Goal: Task Accomplishment & Management: Manage account settings

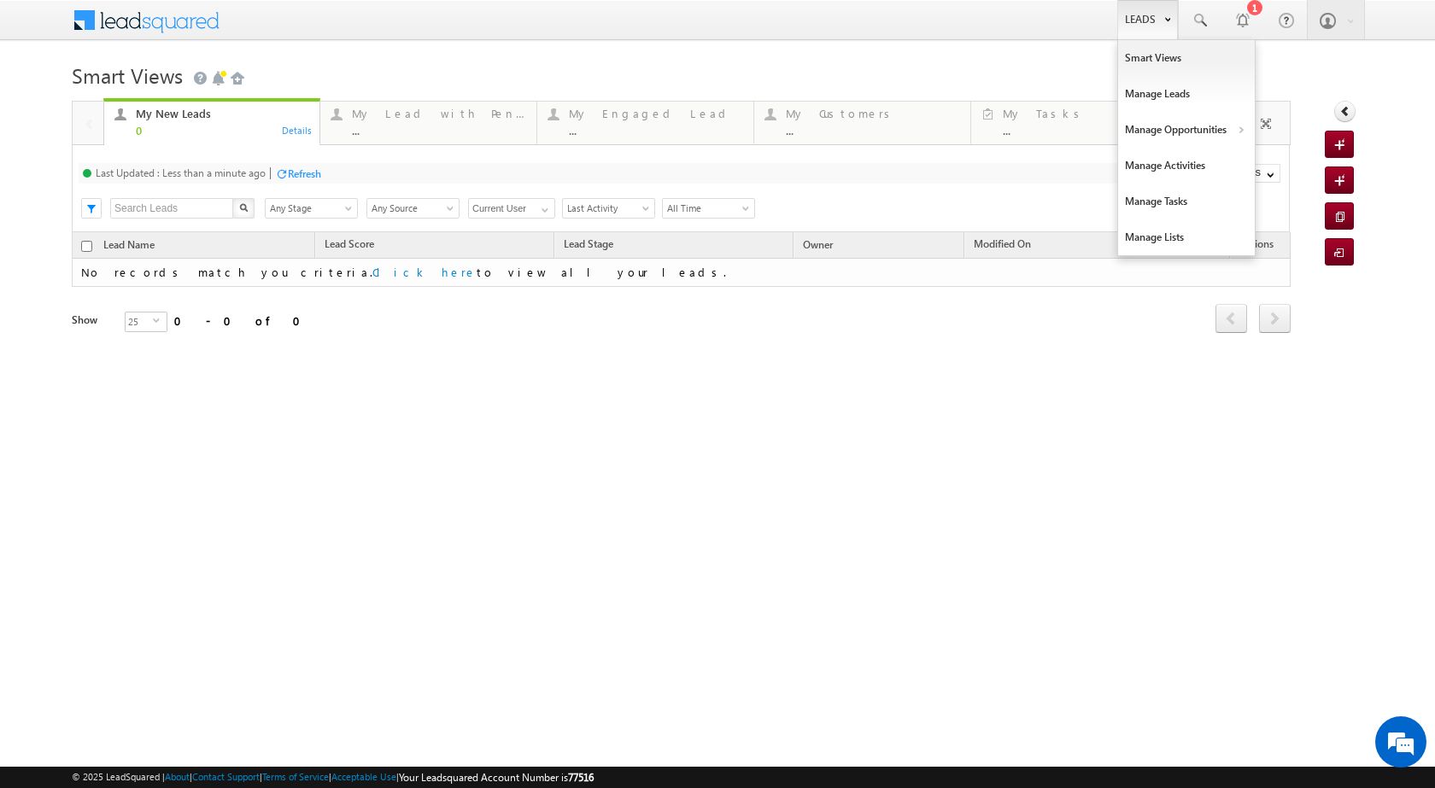
click at [1119, 15] on link "Leads" at bounding box center [1147, 19] width 61 height 39
click at [1172, 95] on link "Manage Leads" at bounding box center [1186, 94] width 137 height 36
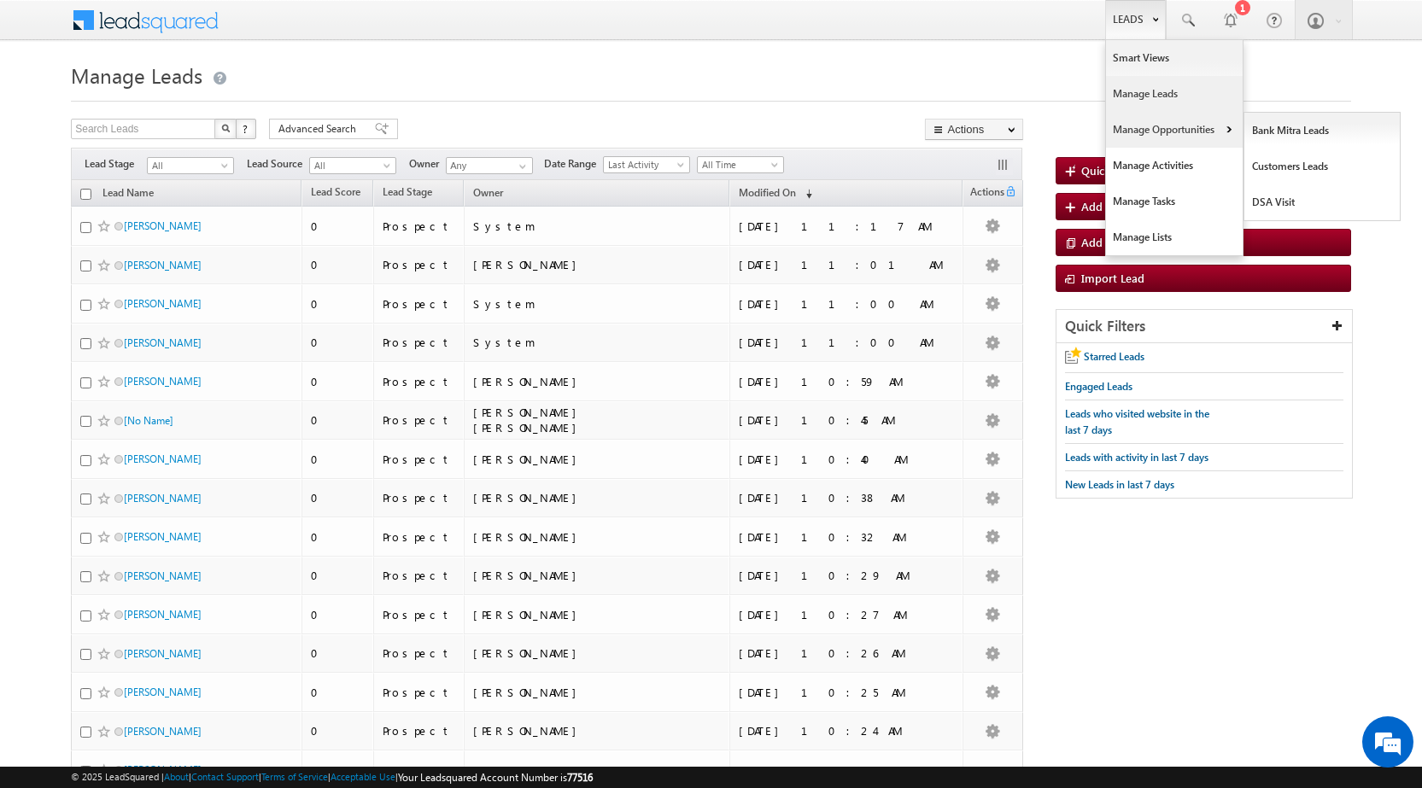
click at [1208, 132] on link "Manage Opportunities" at bounding box center [1174, 130] width 137 height 36
click at [1226, 130] on b at bounding box center [1229, 131] width 6 height 10
click at [1266, 168] on link "Customers Leads" at bounding box center [1322, 167] width 156 height 36
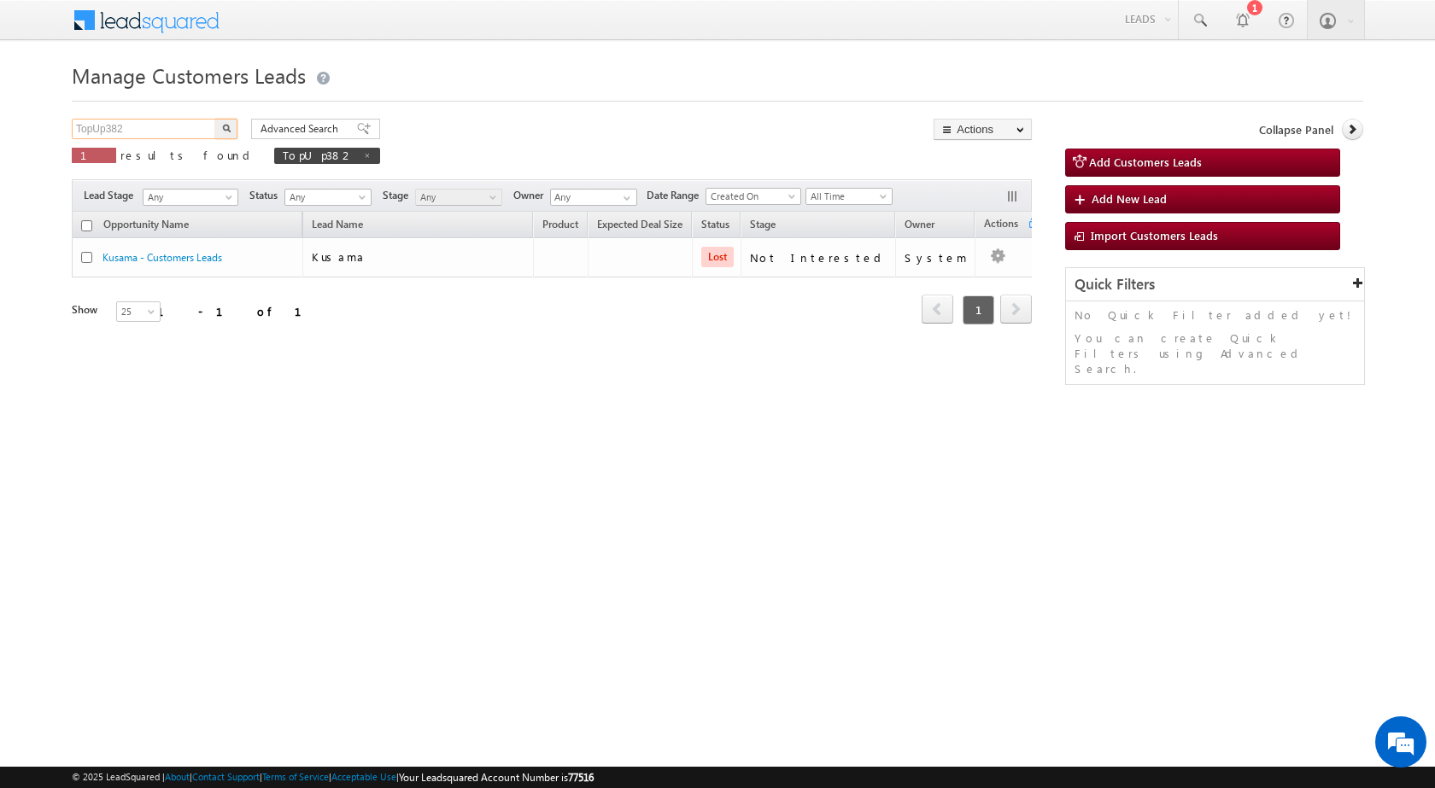
drag, startPoint x: 172, startPoint y: 135, endPoint x: 0, endPoint y: 136, distance: 171.7
click at [0, 136] on body "Menu [PERSON_NAME] sitar a7@ks erve." at bounding box center [717, 242] width 1435 height 484
paste input "796626"
type input "796626"
click at [231, 132] on button "button" at bounding box center [226, 129] width 22 height 20
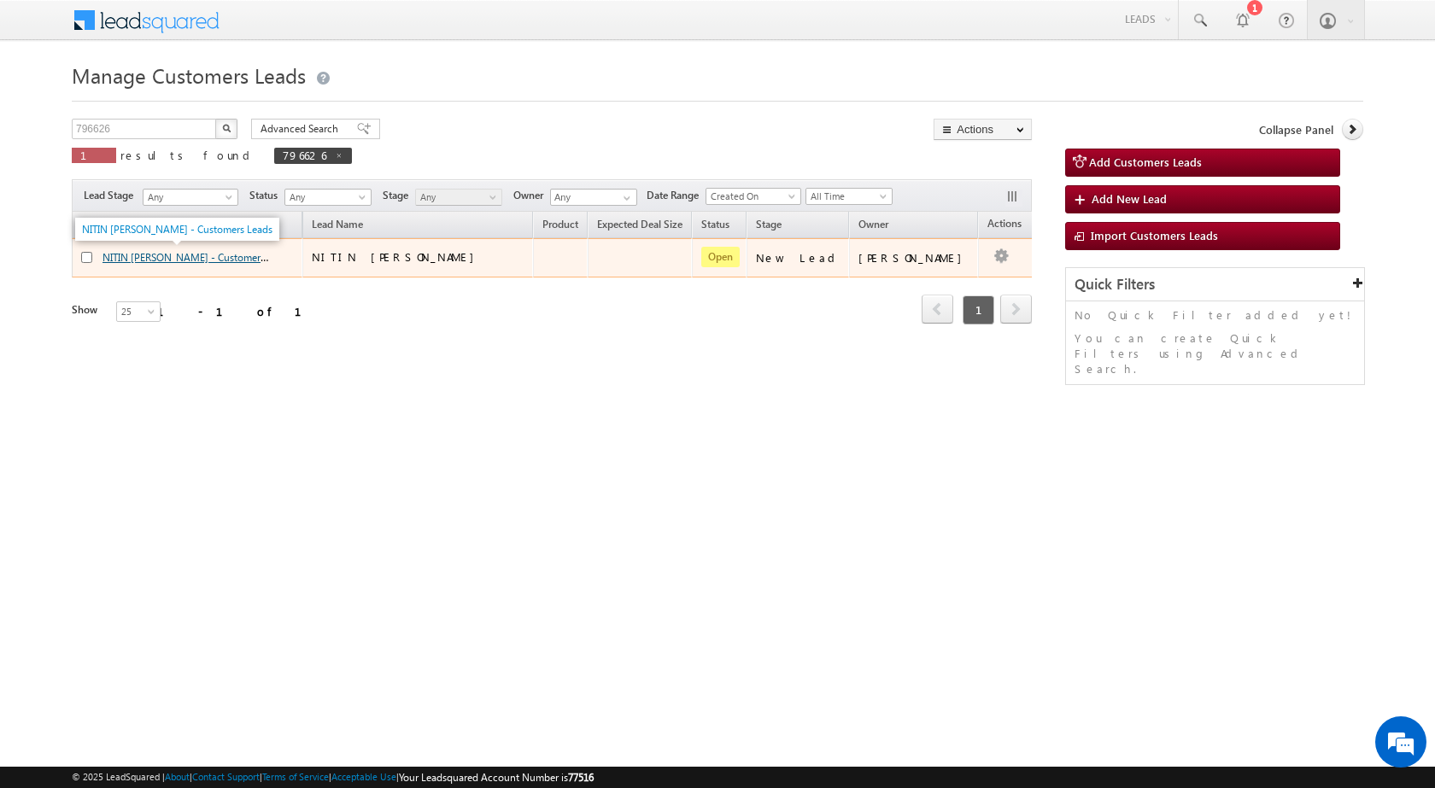
click at [177, 255] on link "NITIN VASANT WAGHMARE - Customers Leads" at bounding box center [197, 256] width 190 height 15
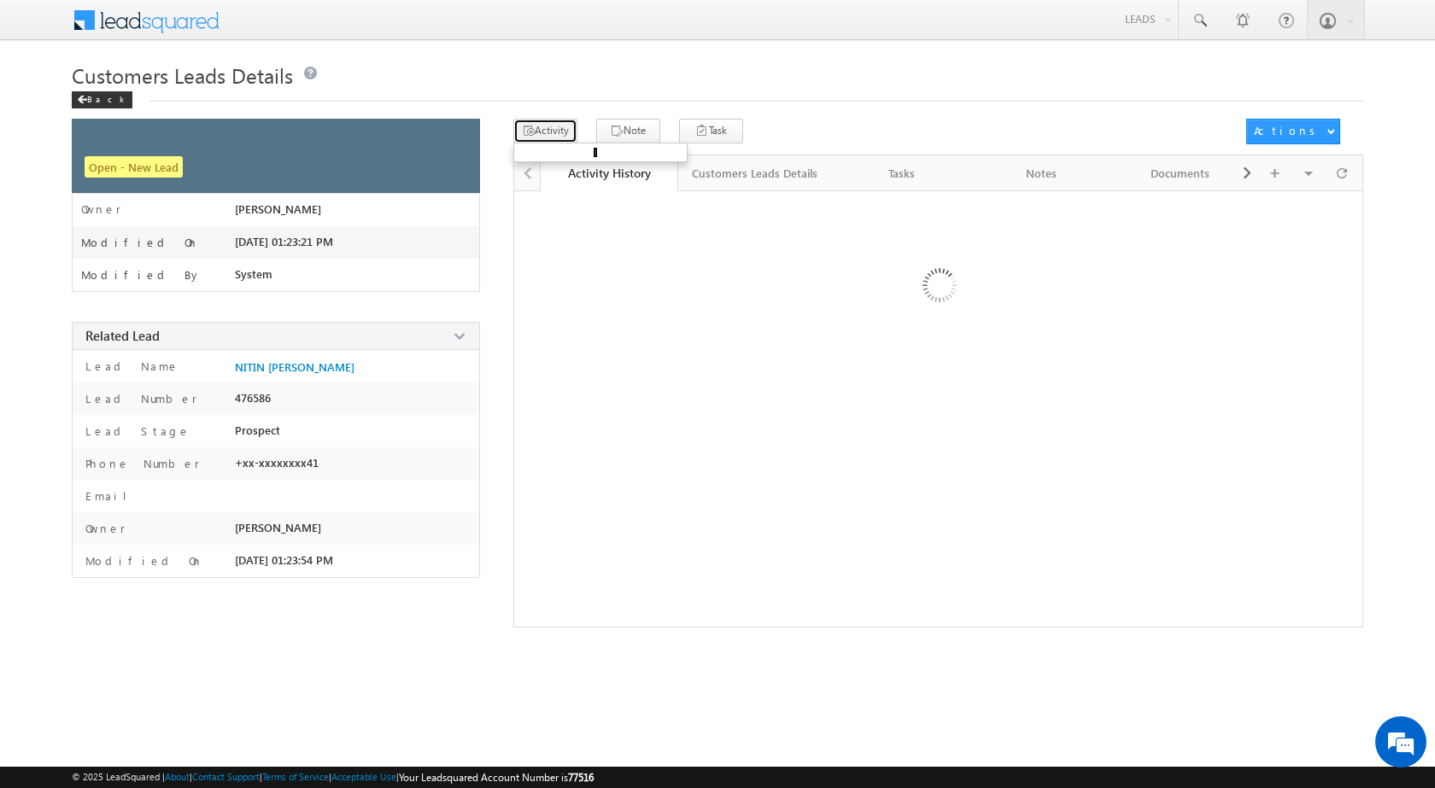
click at [565, 127] on button "Activity" at bounding box center [545, 131] width 64 height 25
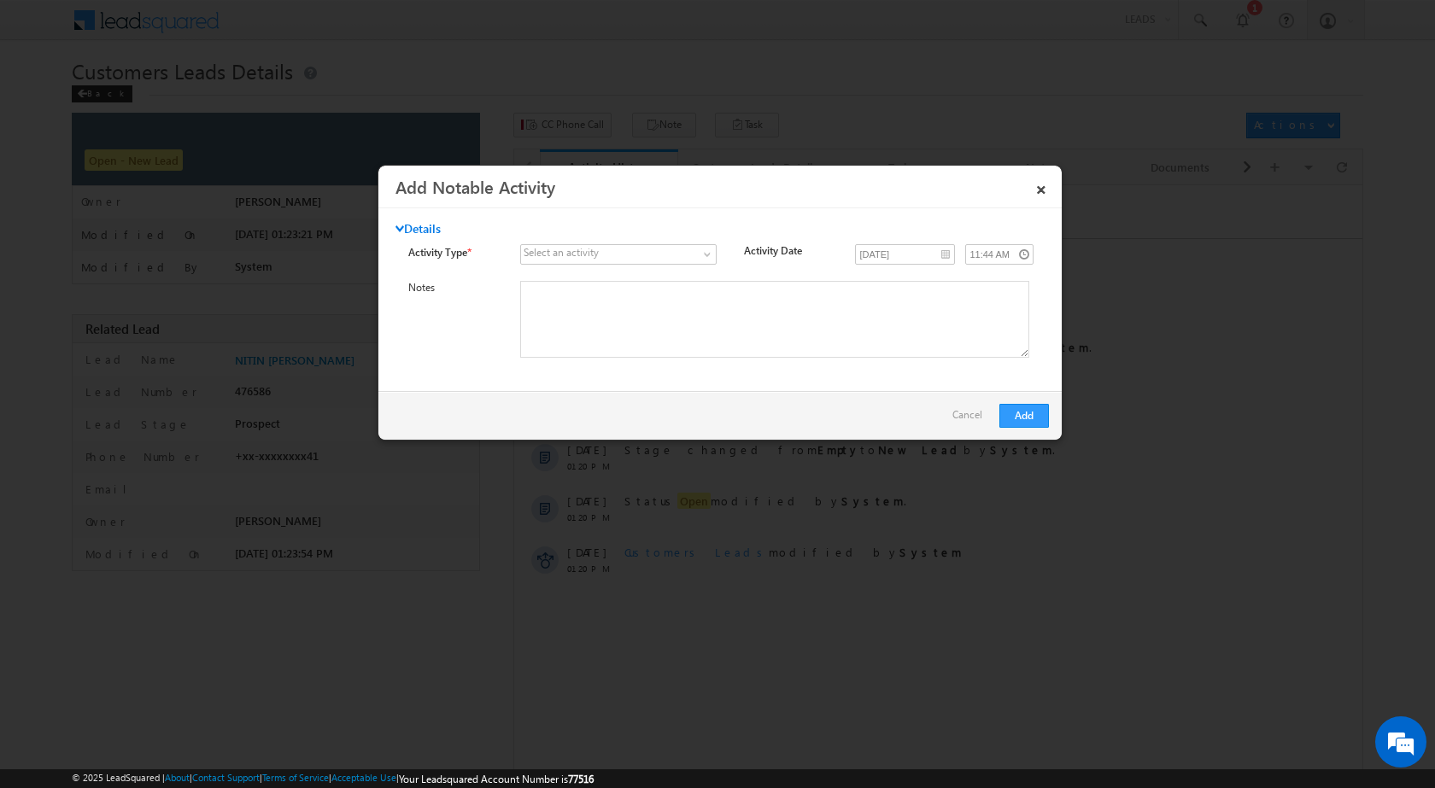
click at [1046, 185] on link "×" at bounding box center [1041, 187] width 29 height 30
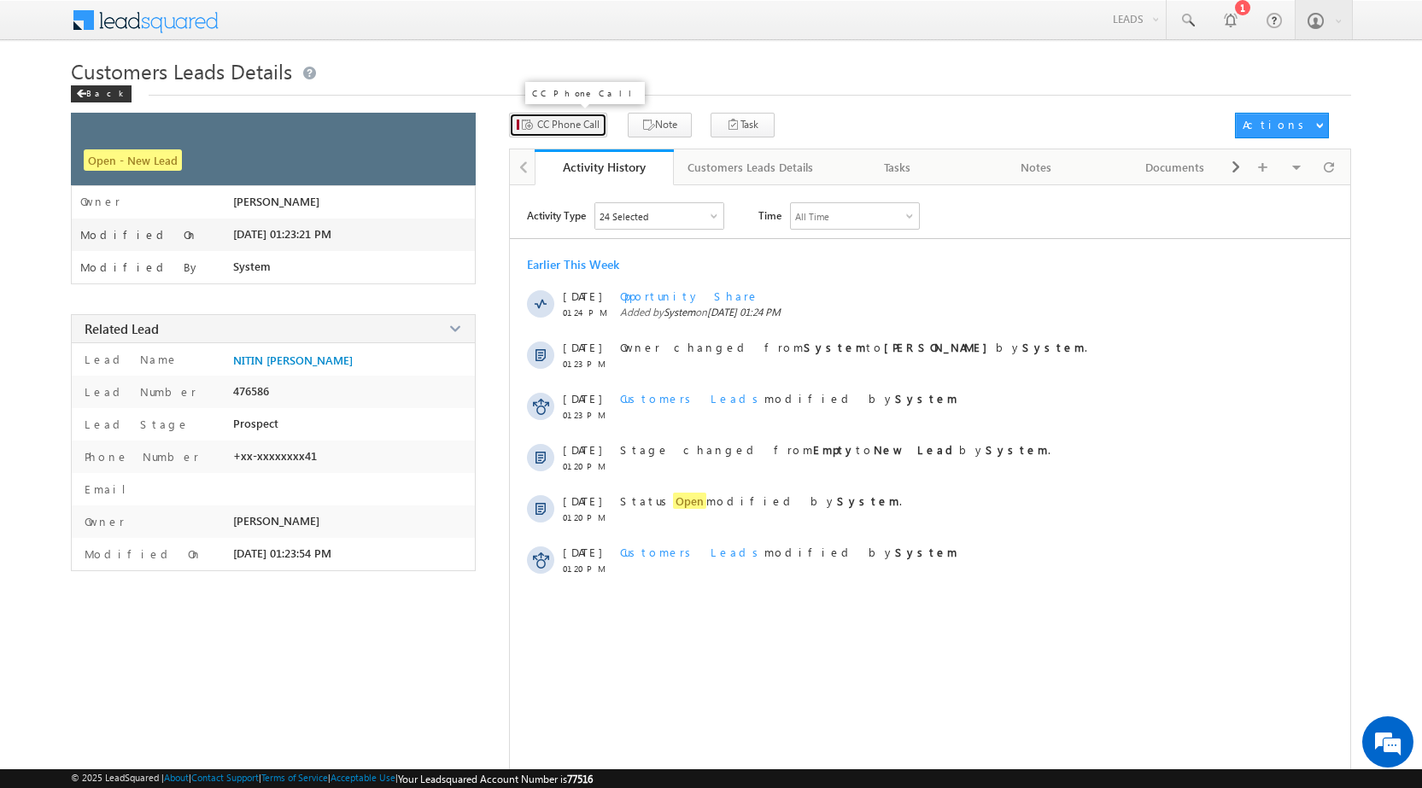
click at [552, 128] on span "CC Phone Call" at bounding box center [568, 124] width 62 height 15
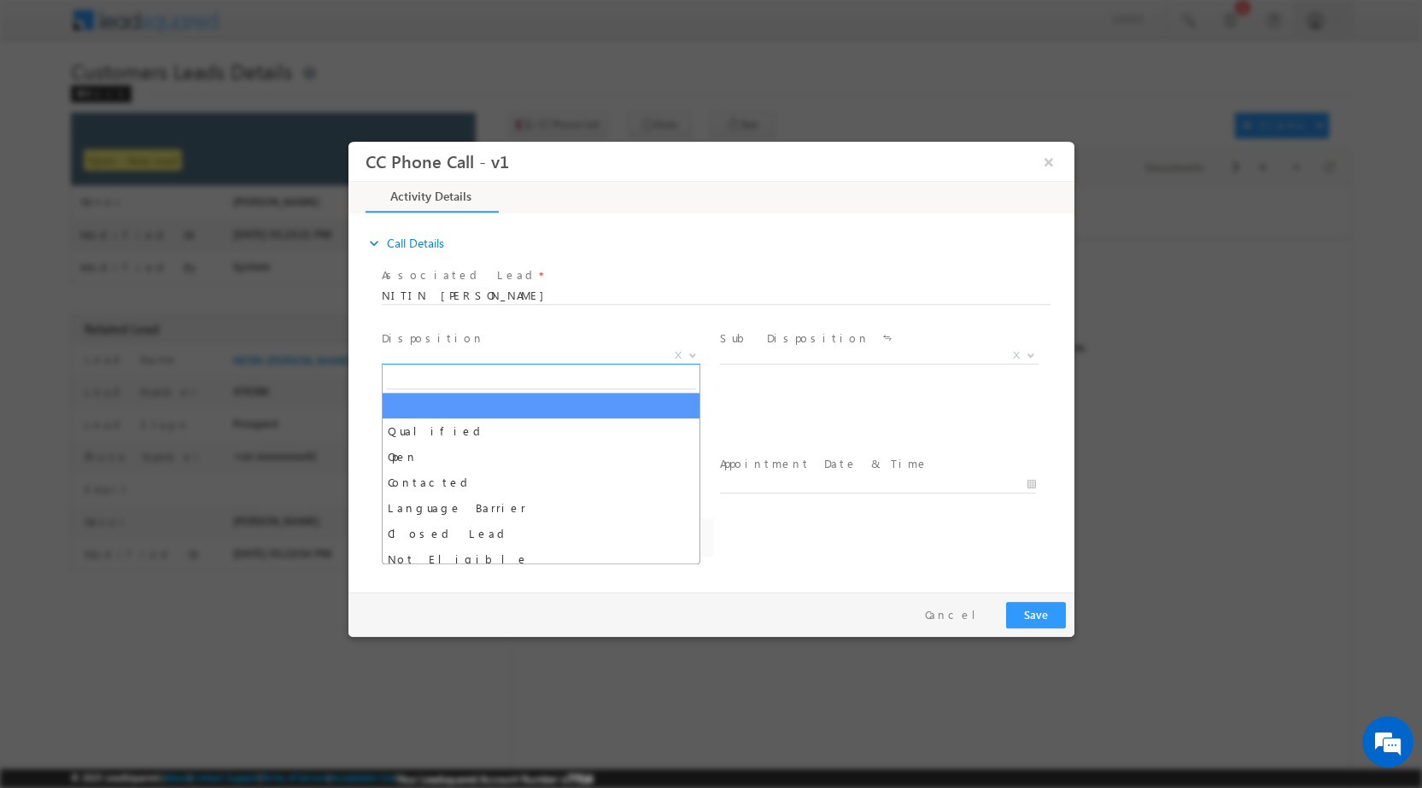
click at [692, 355] on b at bounding box center [692, 354] width 10 height 6
select select "amol.khopade@sgrlimited.in"
drag, startPoint x: 646, startPoint y: 412, endPoint x: 645, endPoint y: 420, distance: 8.7
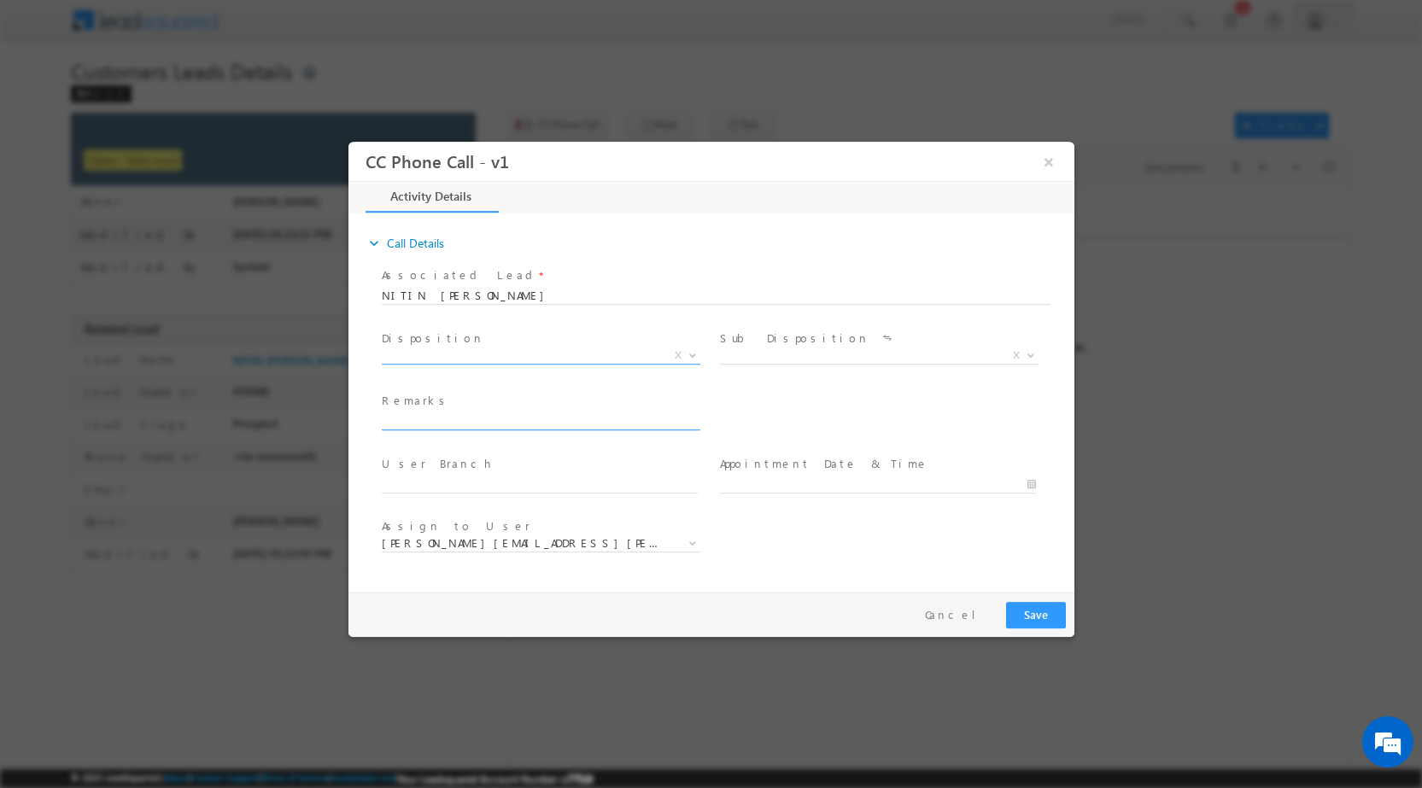
drag, startPoint x: 645, startPoint y: 423, endPoint x: 651, endPoint y: 411, distance: 13.4
click at [645, 424] on input "text" at bounding box center [539, 420] width 316 height 17
click at [692, 352] on b at bounding box center [692, 354] width 10 height 6
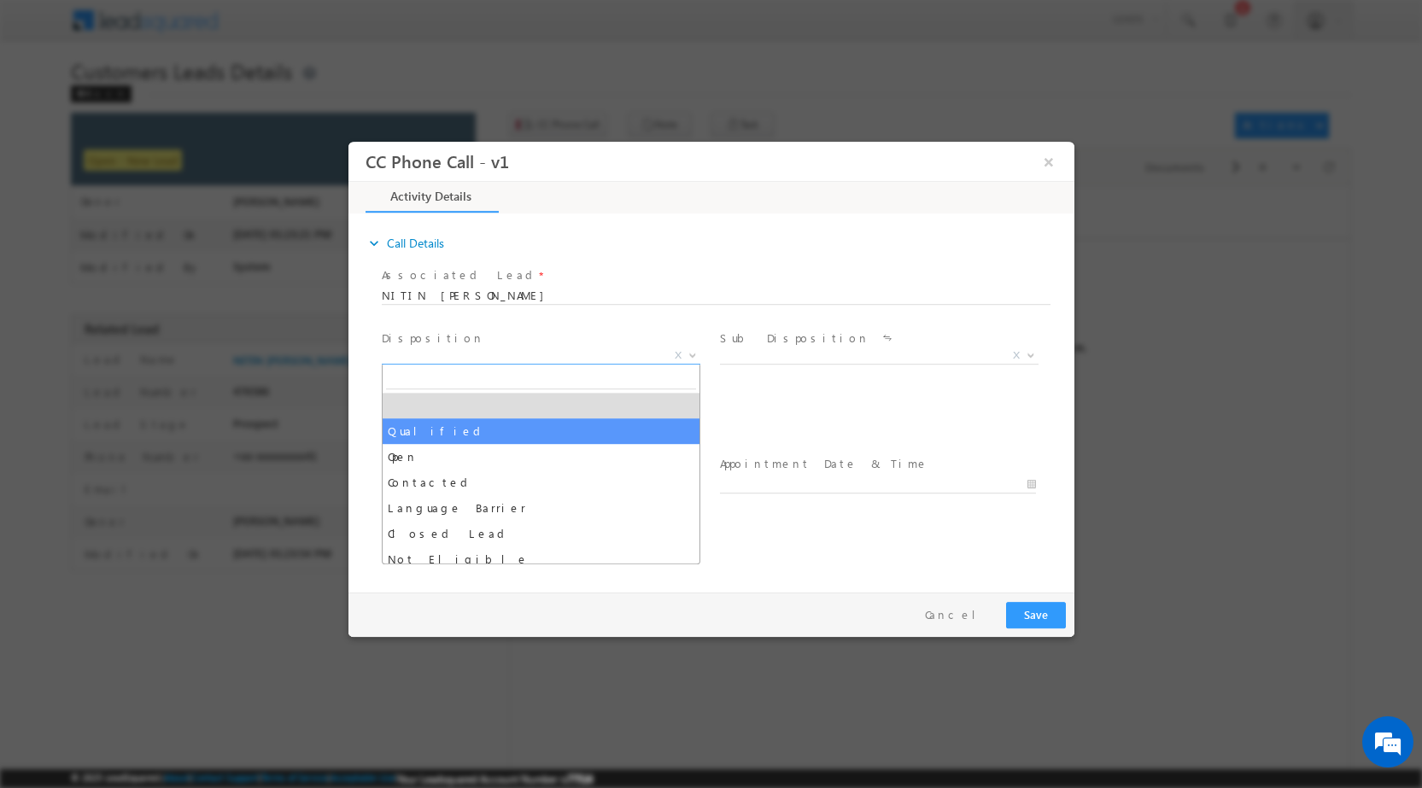
drag, startPoint x: 490, startPoint y: 440, endPoint x: 501, endPoint y: 435, distance: 12.2
select select "Qualified"
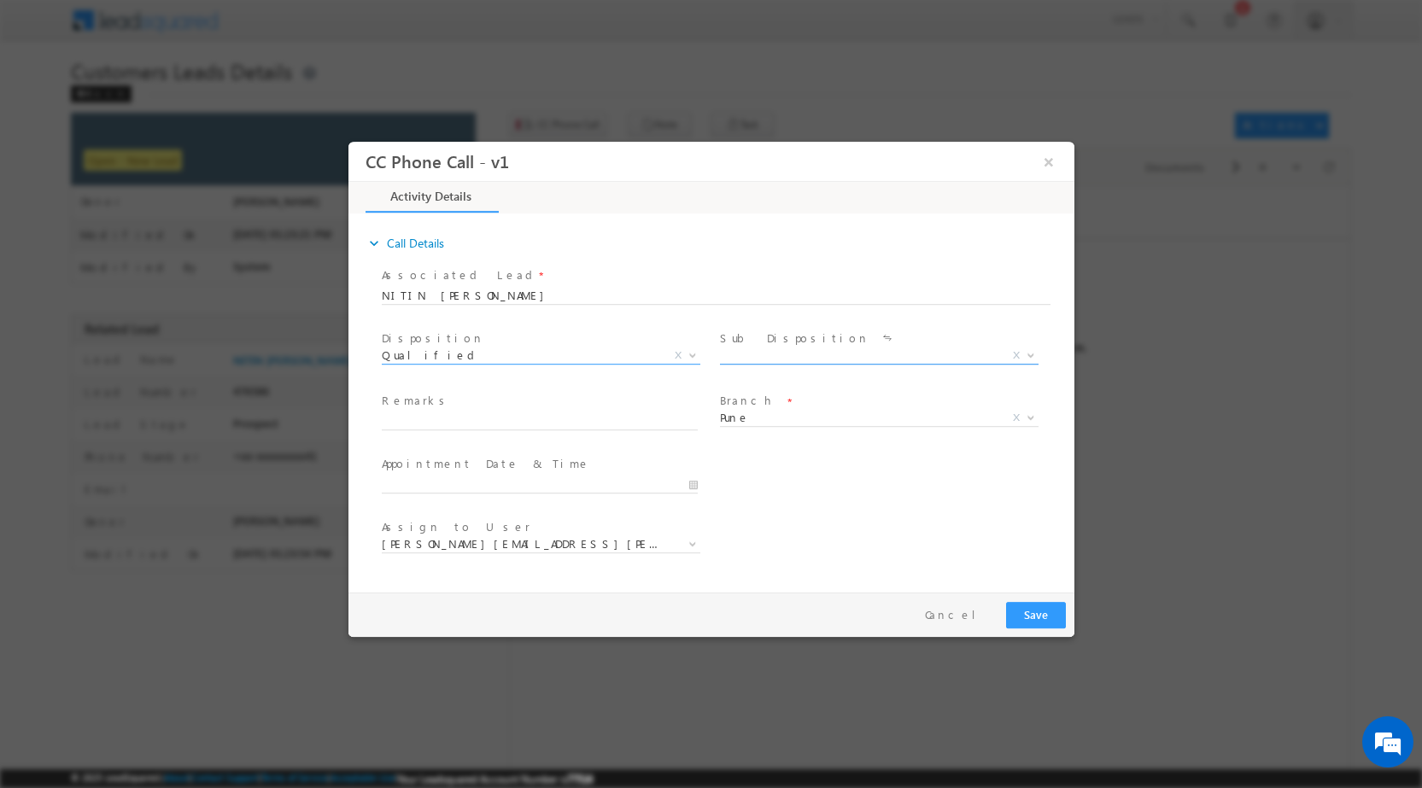
click at [1027, 353] on b at bounding box center [1030, 354] width 10 height 6
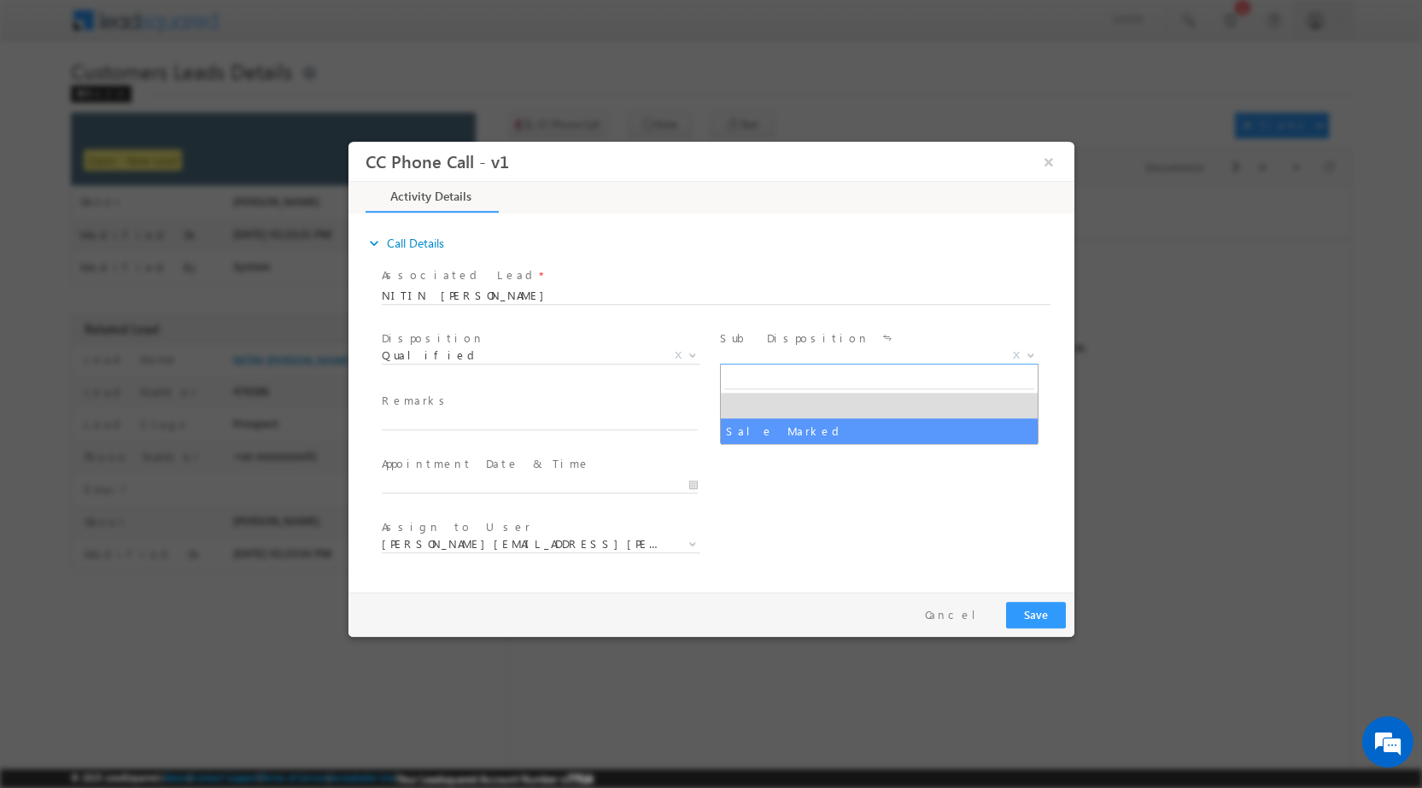
select select "Sale Marked"
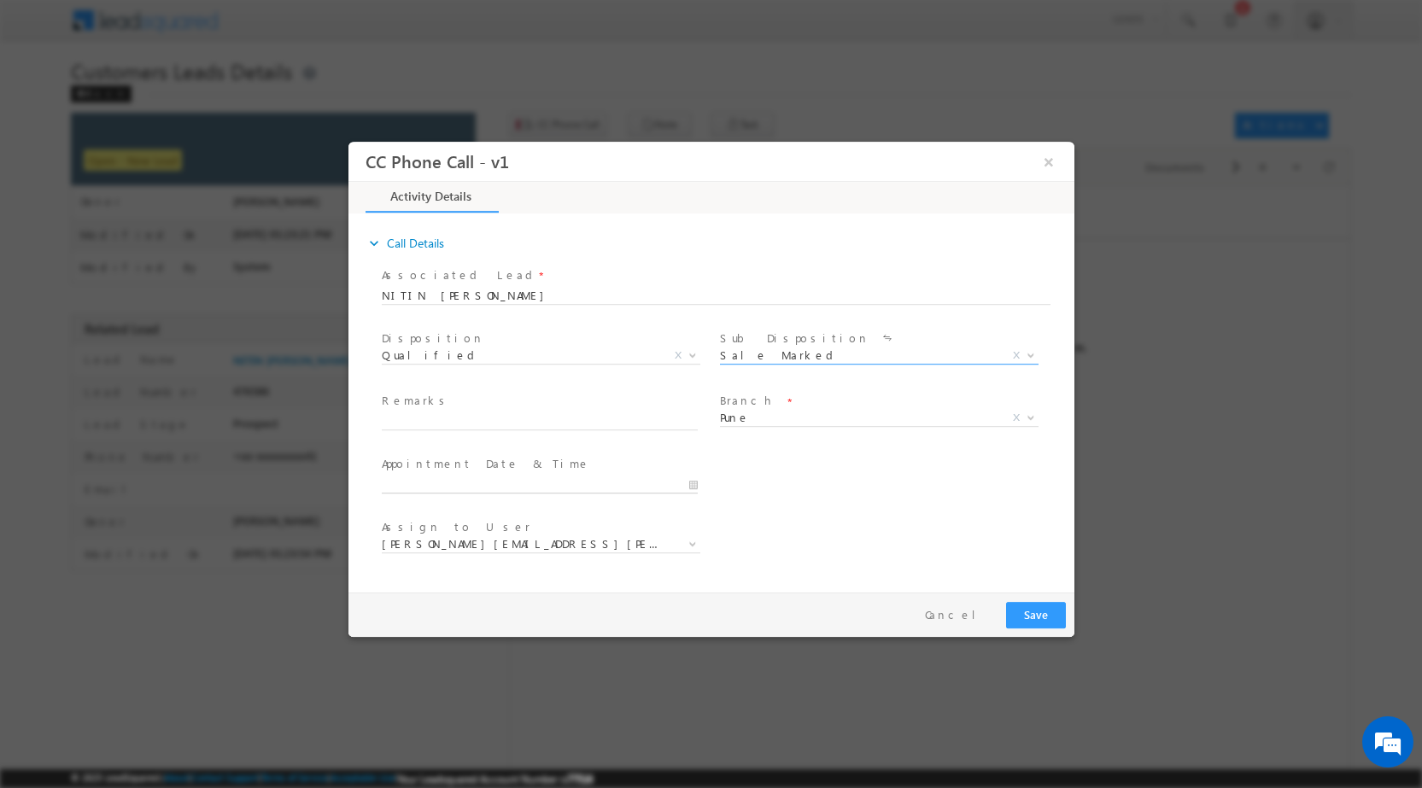
type input "08/28/2025 11:42 AM"
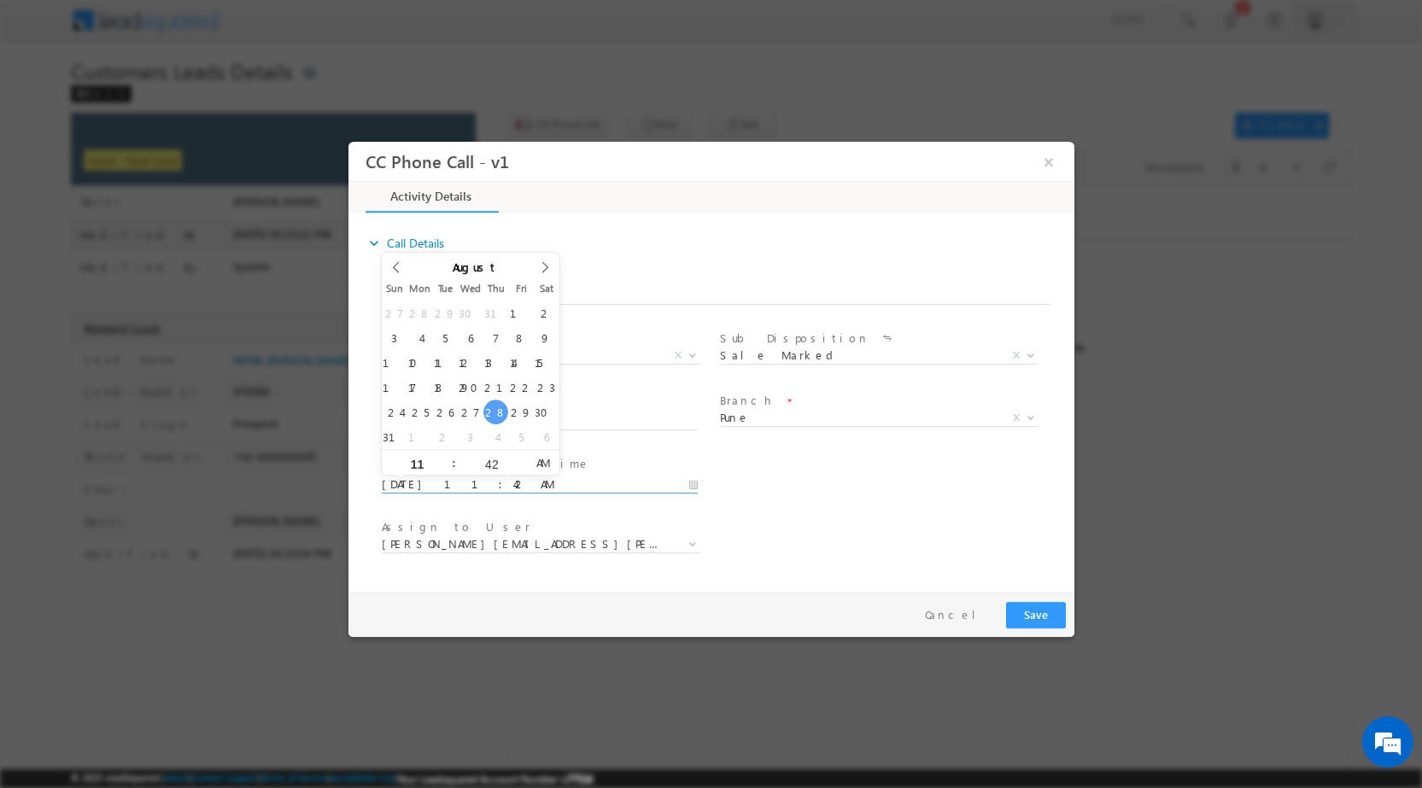
click at [693, 483] on input "08/28/2025 11:42 AM" at bounding box center [539, 484] width 316 height 17
type input "04"
type input "08/28/2025 4:42 AM"
drag, startPoint x: 492, startPoint y: 464, endPoint x: 487, endPoint y: 455, distance: 10.0
click at [491, 463] on input "42" at bounding box center [490, 463] width 71 height 11
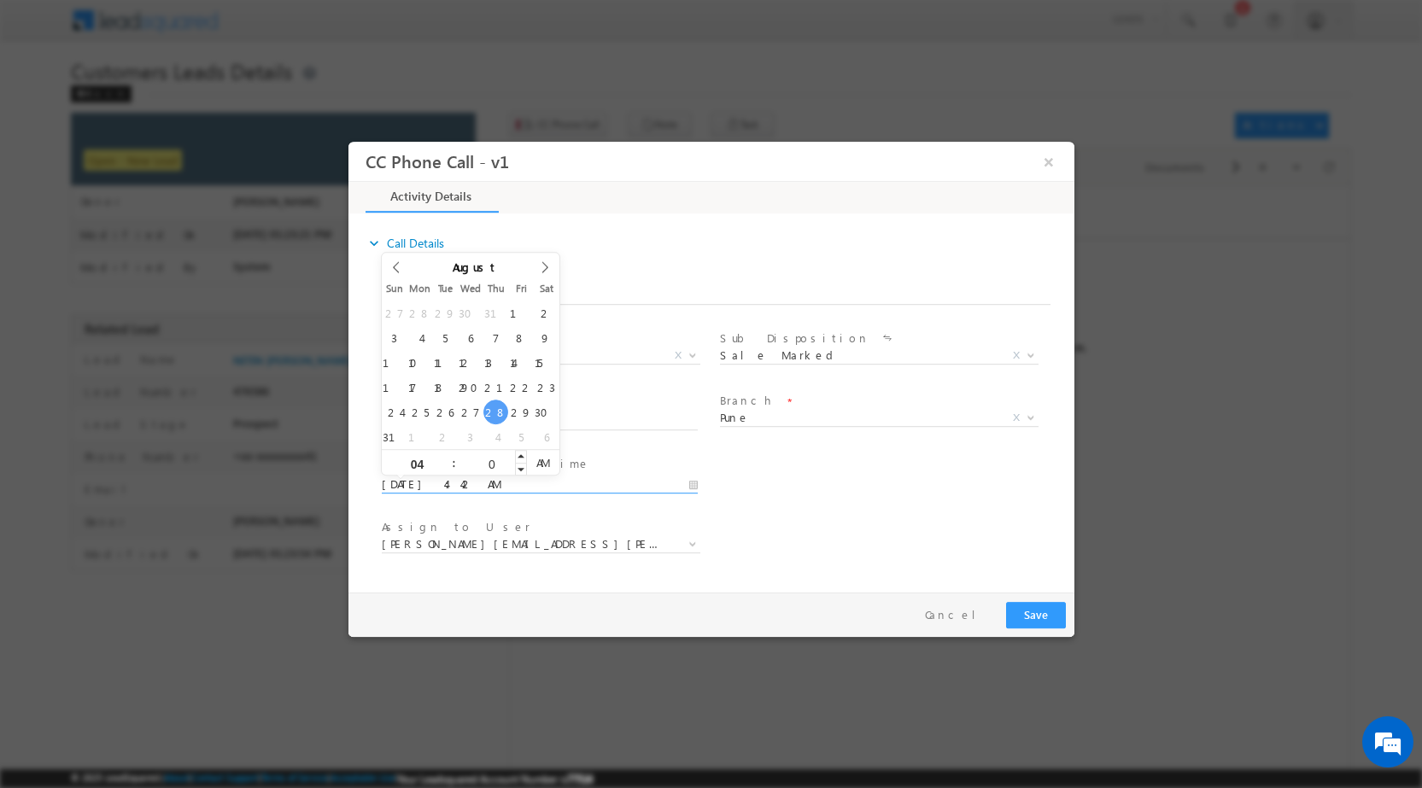
type input "00"
type input "08/28/2025 4:00 PM"
click at [530, 462] on span "PM" at bounding box center [542, 462] width 32 height 26
click at [862, 524] on div "Assign to User * amol.khopade@sgrlimited.in gauri.badade@sgrlimited.in ghasing.…" at bounding box center [725, 545] width 696 height 63
click at [700, 541] on div "amol.khopade@sgrlimited.in gauri.badade@sgrlimited.in ghasing.narayan@sgrlimite…" at bounding box center [546, 546] width 331 height 20
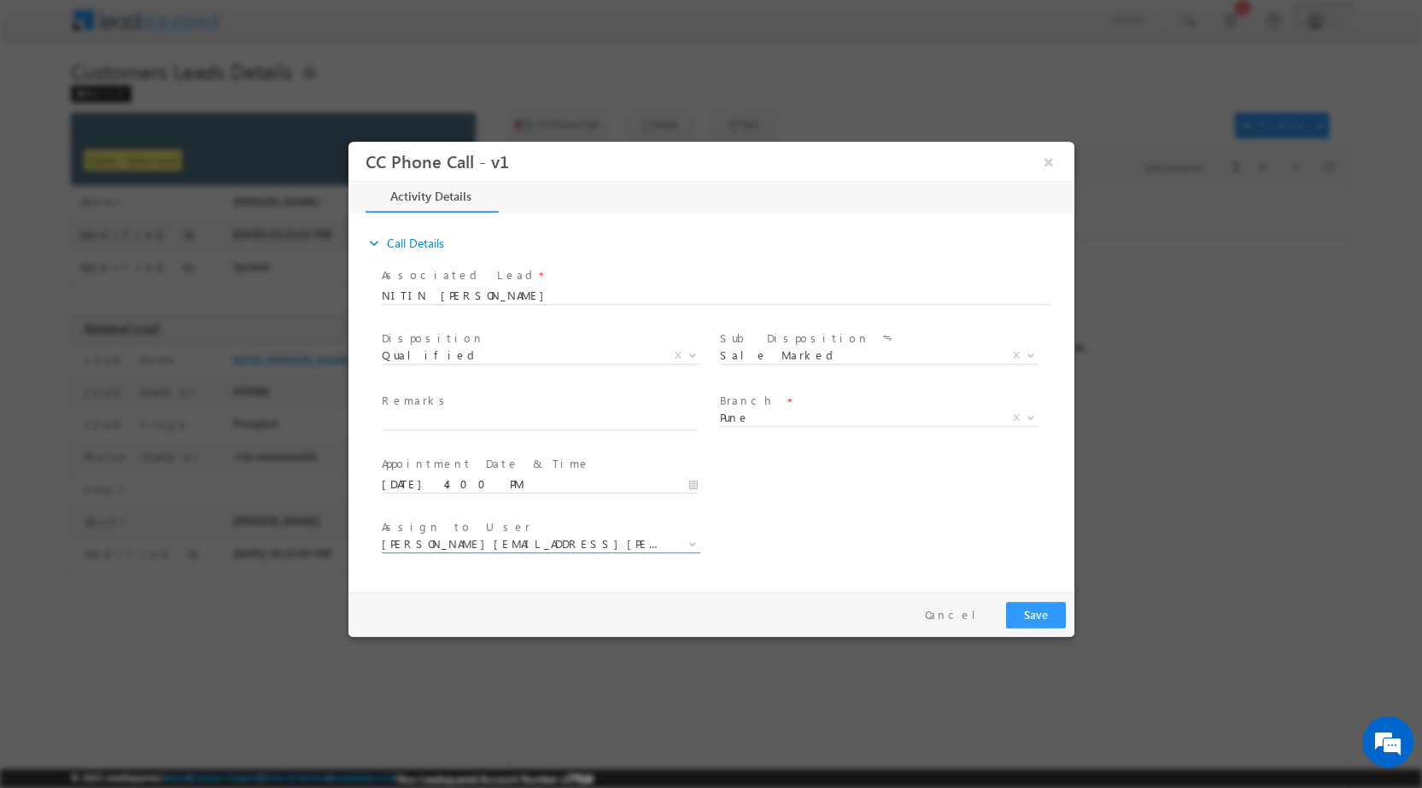
click at [687, 546] on span at bounding box center [690, 543] width 17 height 22
type input "sushant.sude@sgrlimited.in"
click at [676, 553] on span "amol.khopade@sgrlimited.in gauri.badade@sgrlimited.in ghasing.narayan@sgrlimite…" at bounding box center [546, 546] width 331 height 20
click at [666, 419] on input "text" at bounding box center [539, 420] width 316 height 17
click at [713, 545] on div "Assign to User * amol.khopade@sgrlimited.in gauri.badade@sgrlimited.in ghasing.…" at bounding box center [546, 545] width 338 height 63
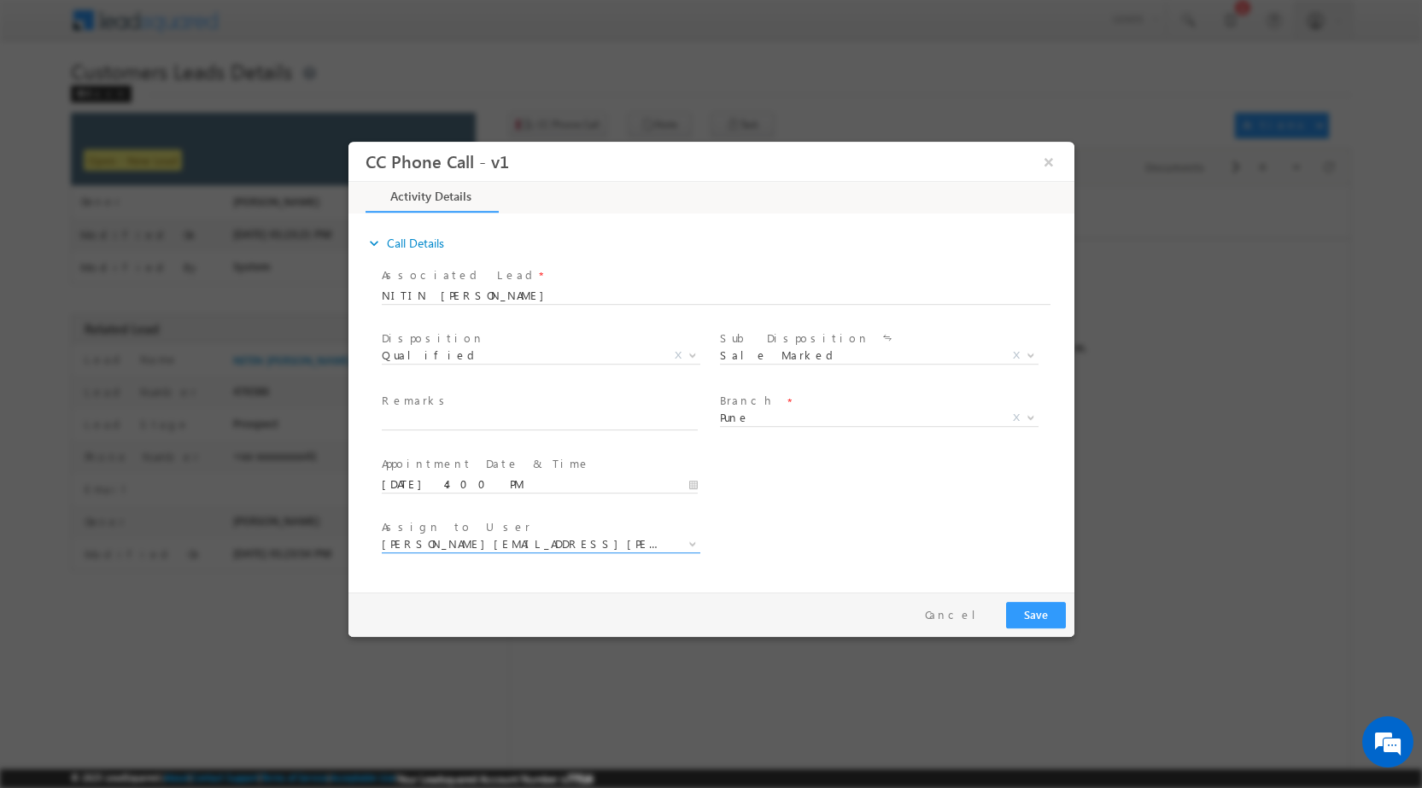
click at [696, 547] on span at bounding box center [690, 543] width 17 height 22
type input "V"
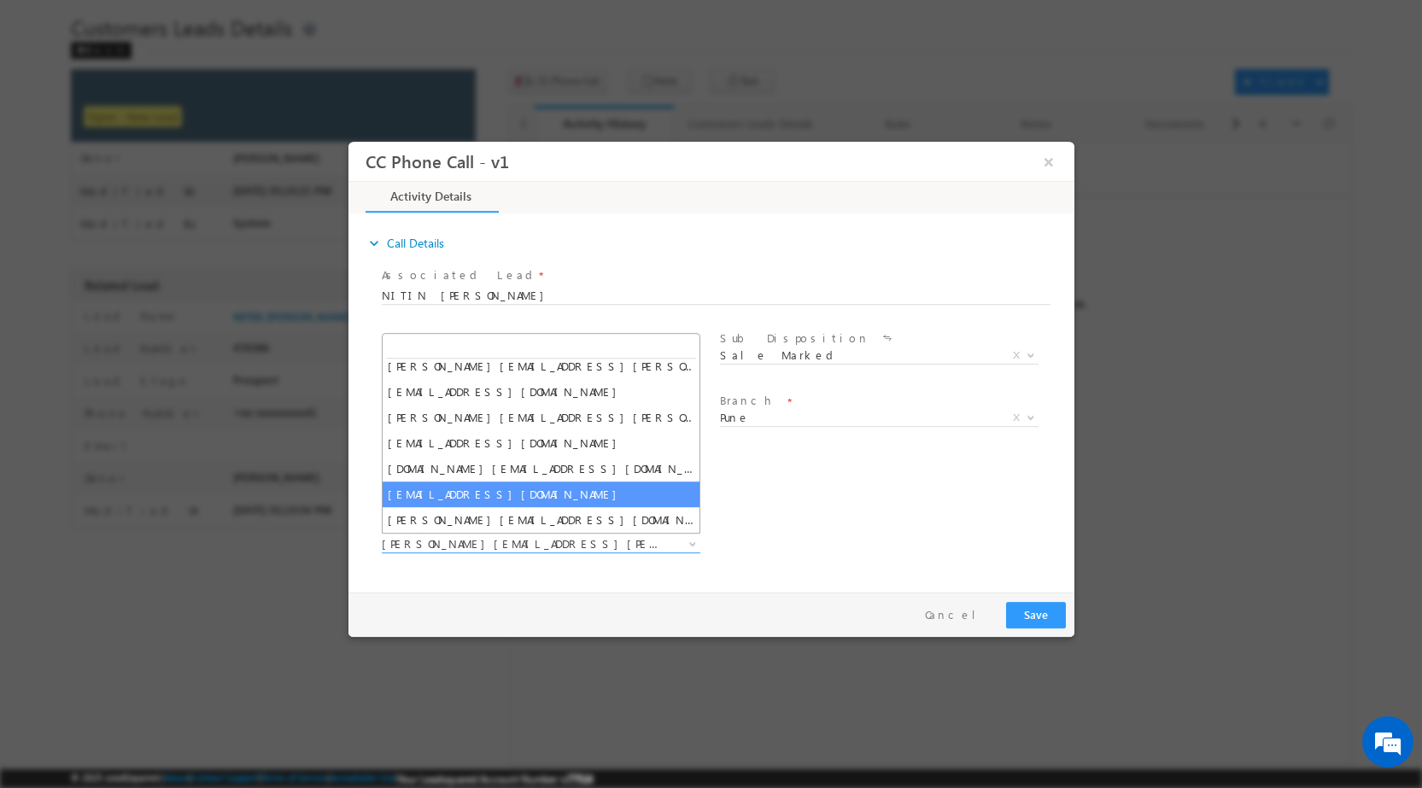
scroll to position [64, 0]
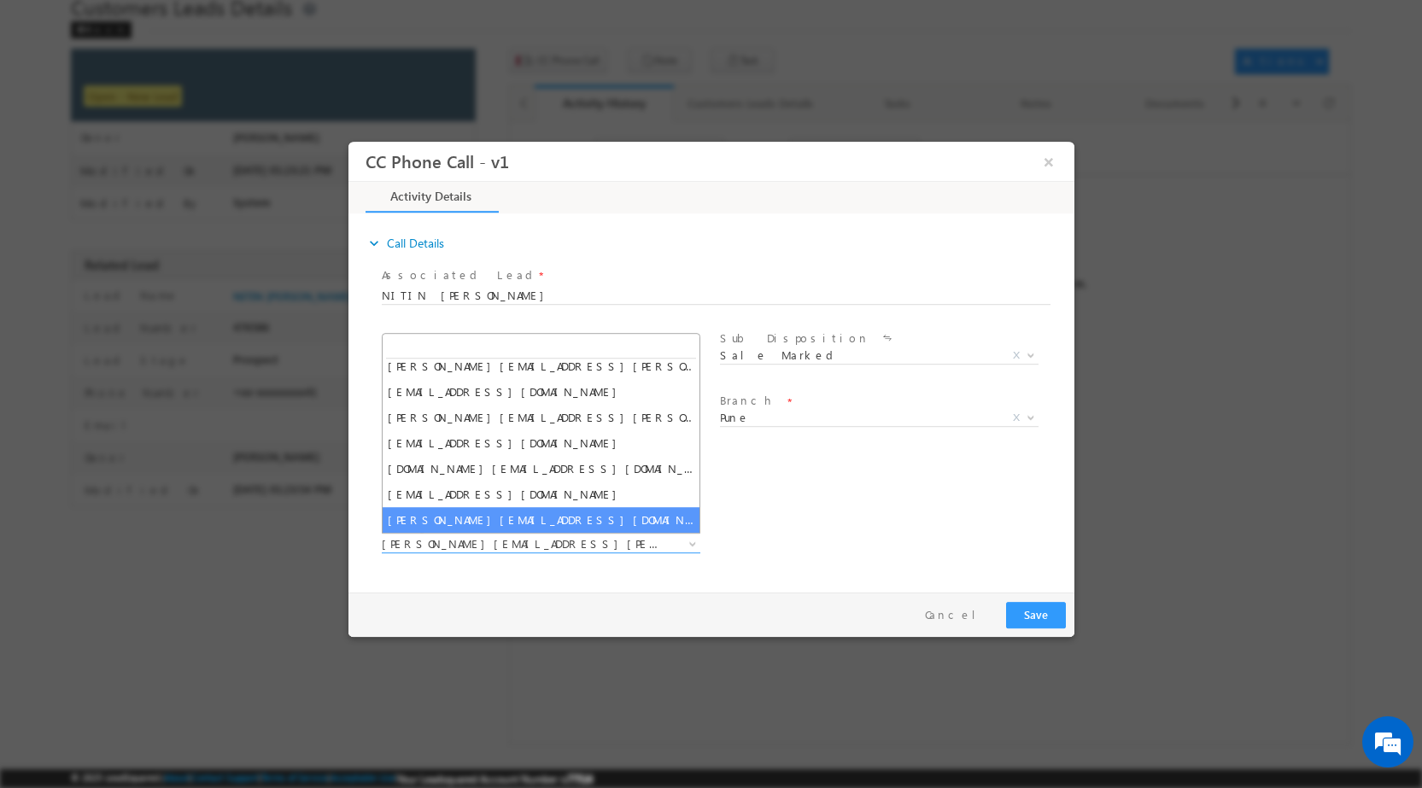
click at [541, 600] on div "Pay & Save Save Cancel" at bounding box center [715, 614] width 734 height 44
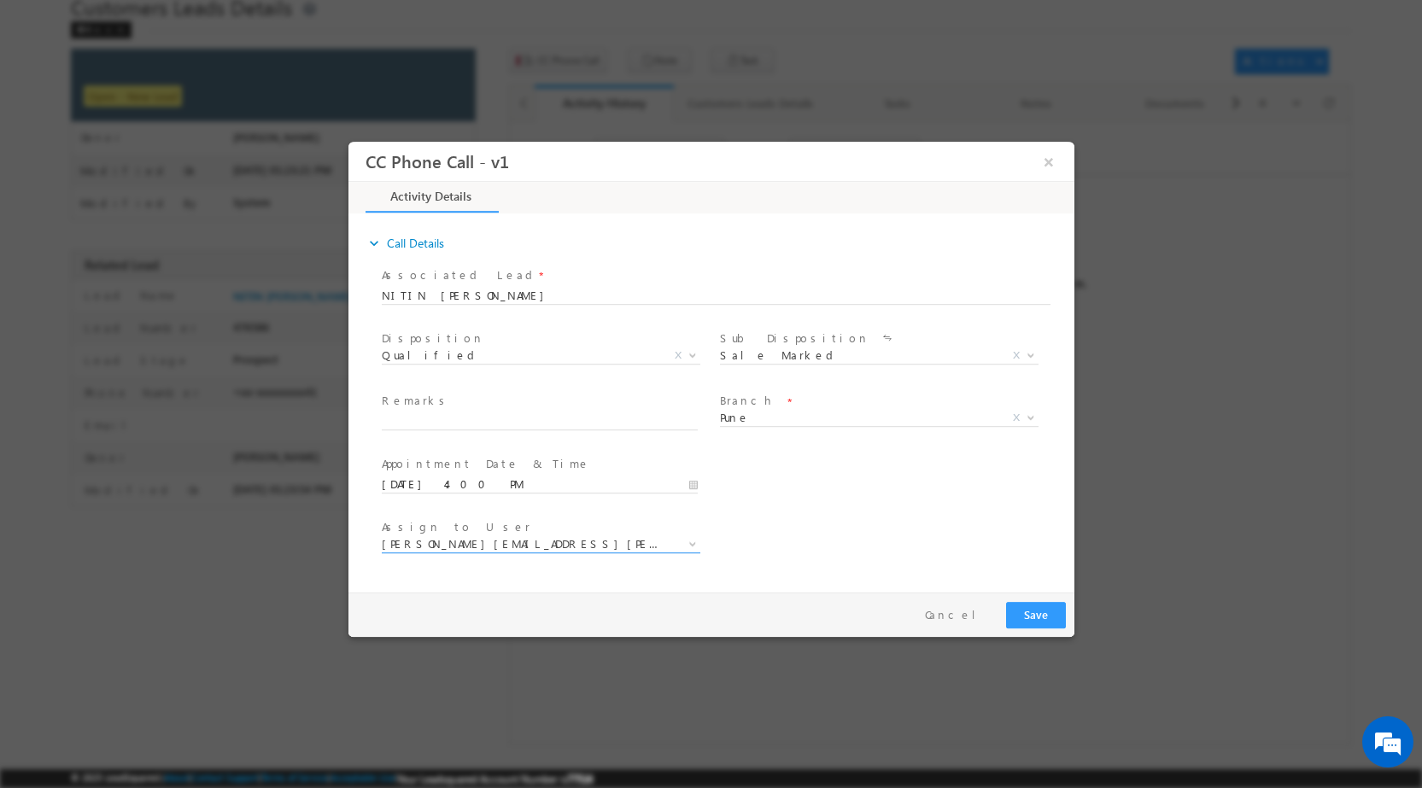
click at [692, 543] on b at bounding box center [692, 543] width 10 height 6
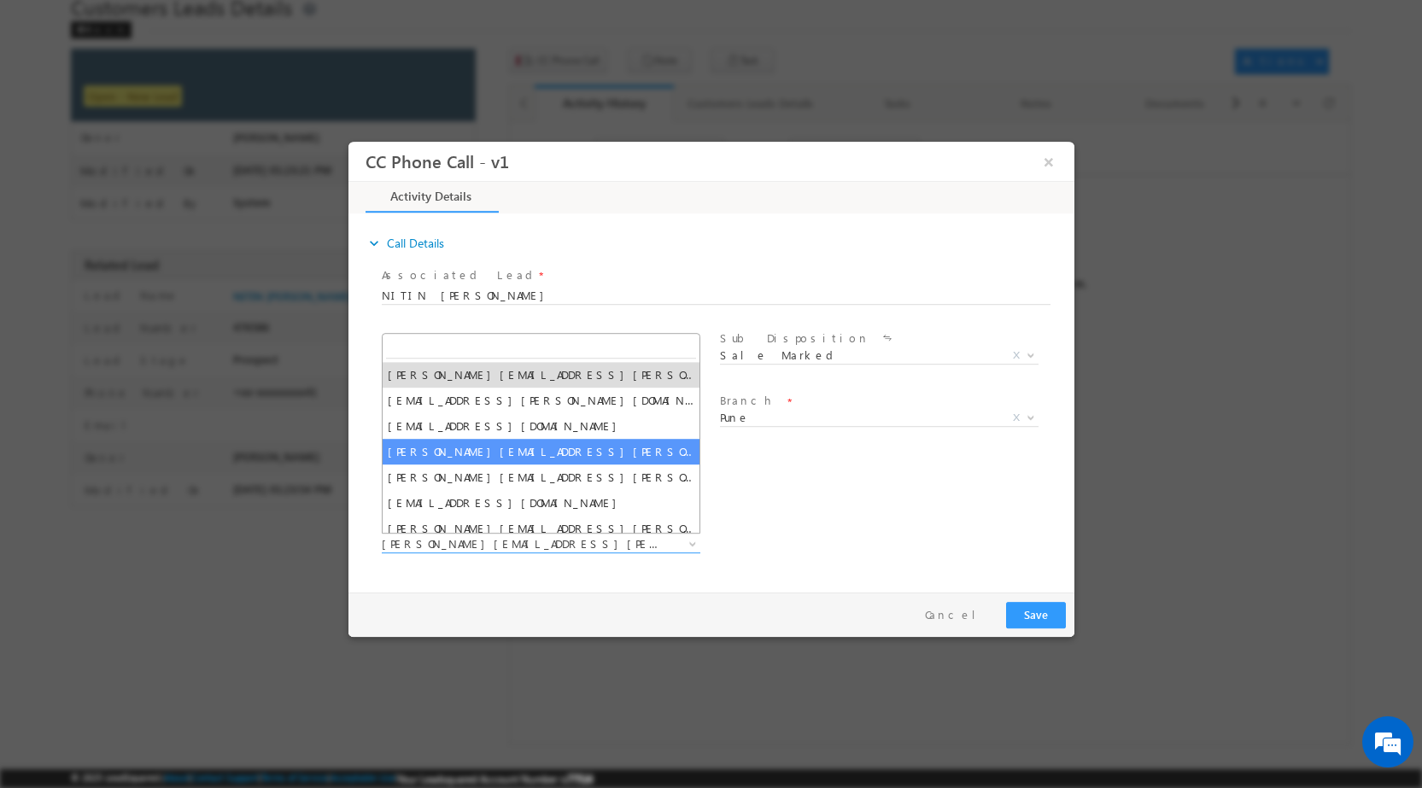
scroll to position [0, 0]
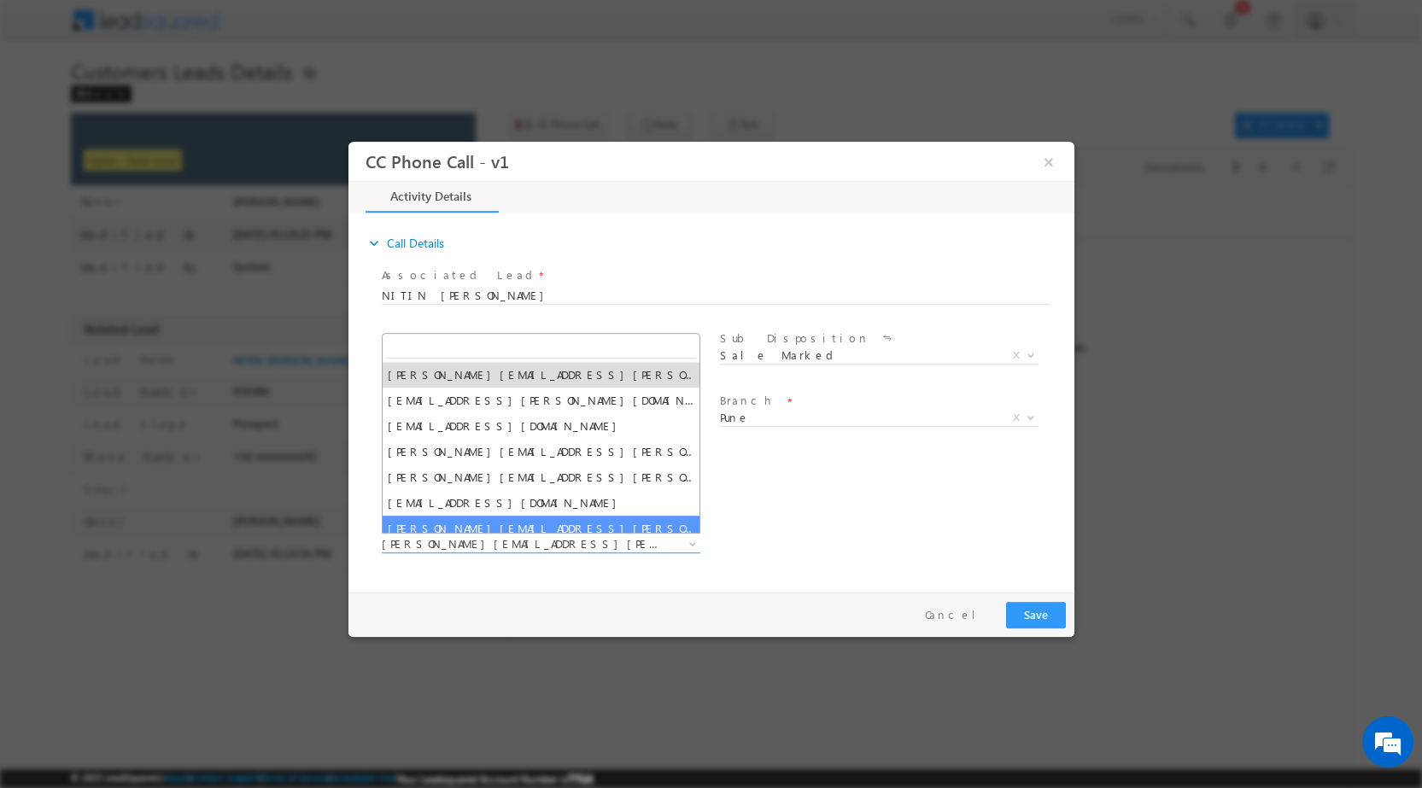
click at [763, 564] on div "Assign to User * amol.khopade@sgrlimited.in gauri.badade@sgrlimited.in ghasing.…" at bounding box center [725, 545] width 696 height 63
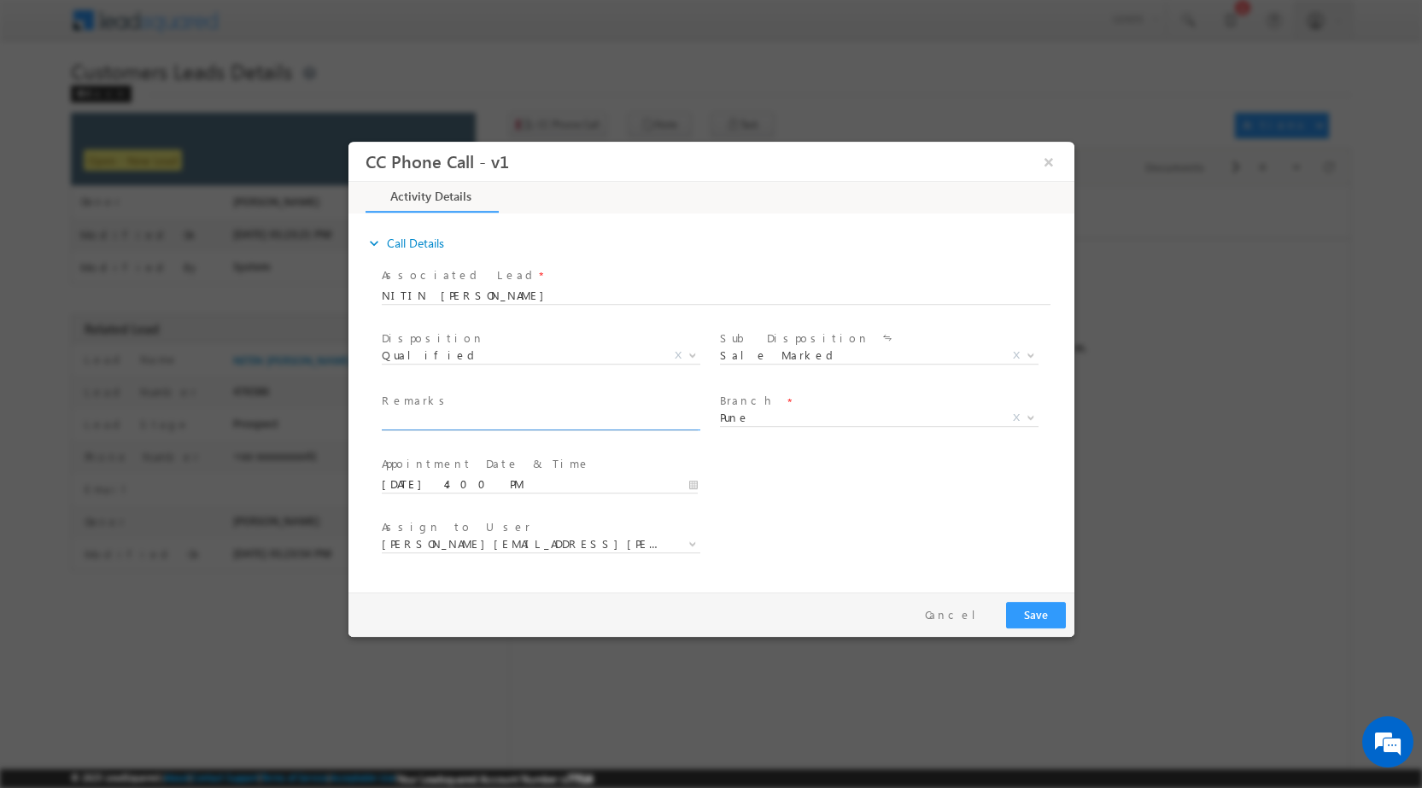
click at [483, 419] on input "text" at bounding box center [539, 420] width 316 height 17
paste input "28/08-Customer Name is NITIN VASANT WAGHMARE Customer age is 52 yrs Loan type i…"
type input "28/08-Customer Name is NITIN VASANT WAGHMARE Customer age is 52 yrs Loan type i…"
click at [1032, 617] on button "Save" at bounding box center [1035, 614] width 60 height 26
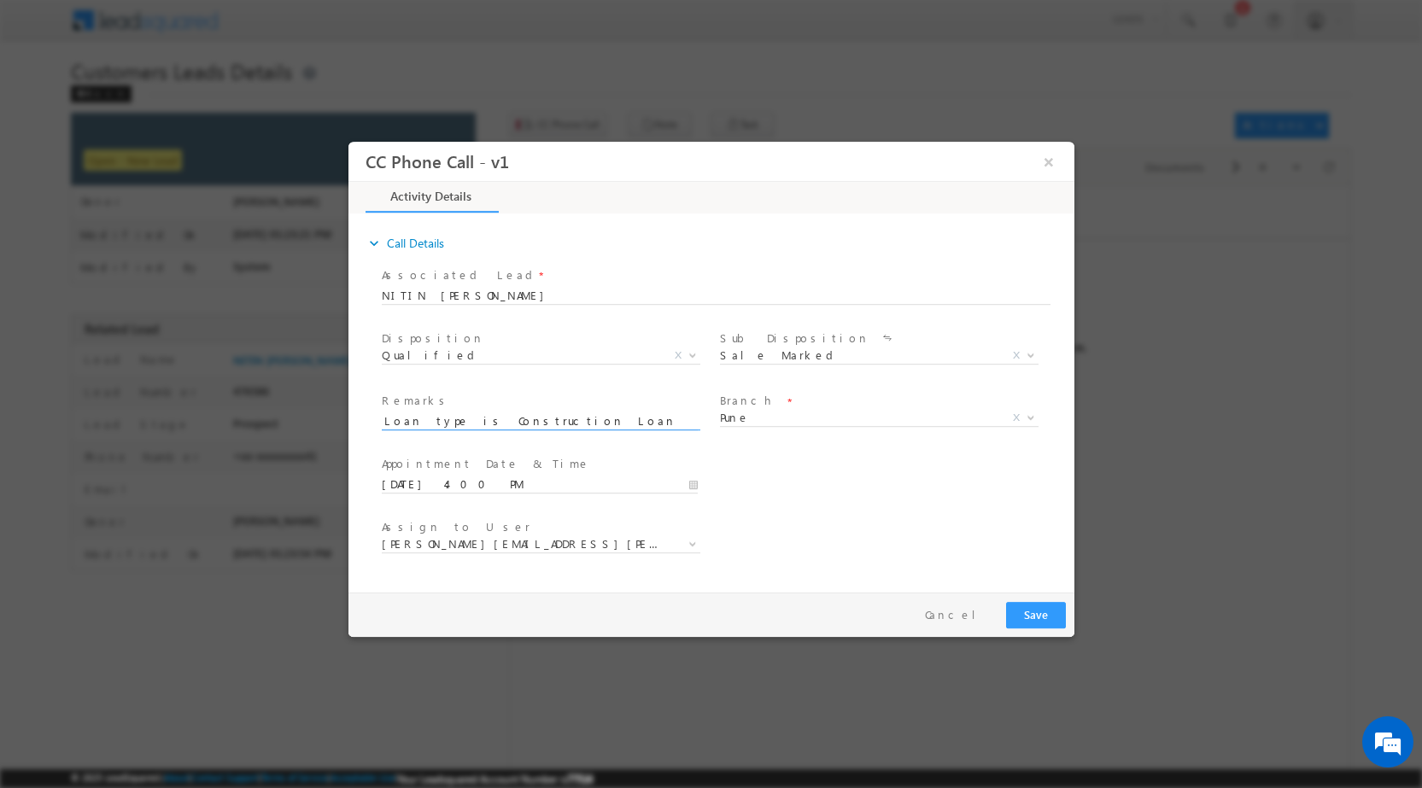
scroll to position [0, 0]
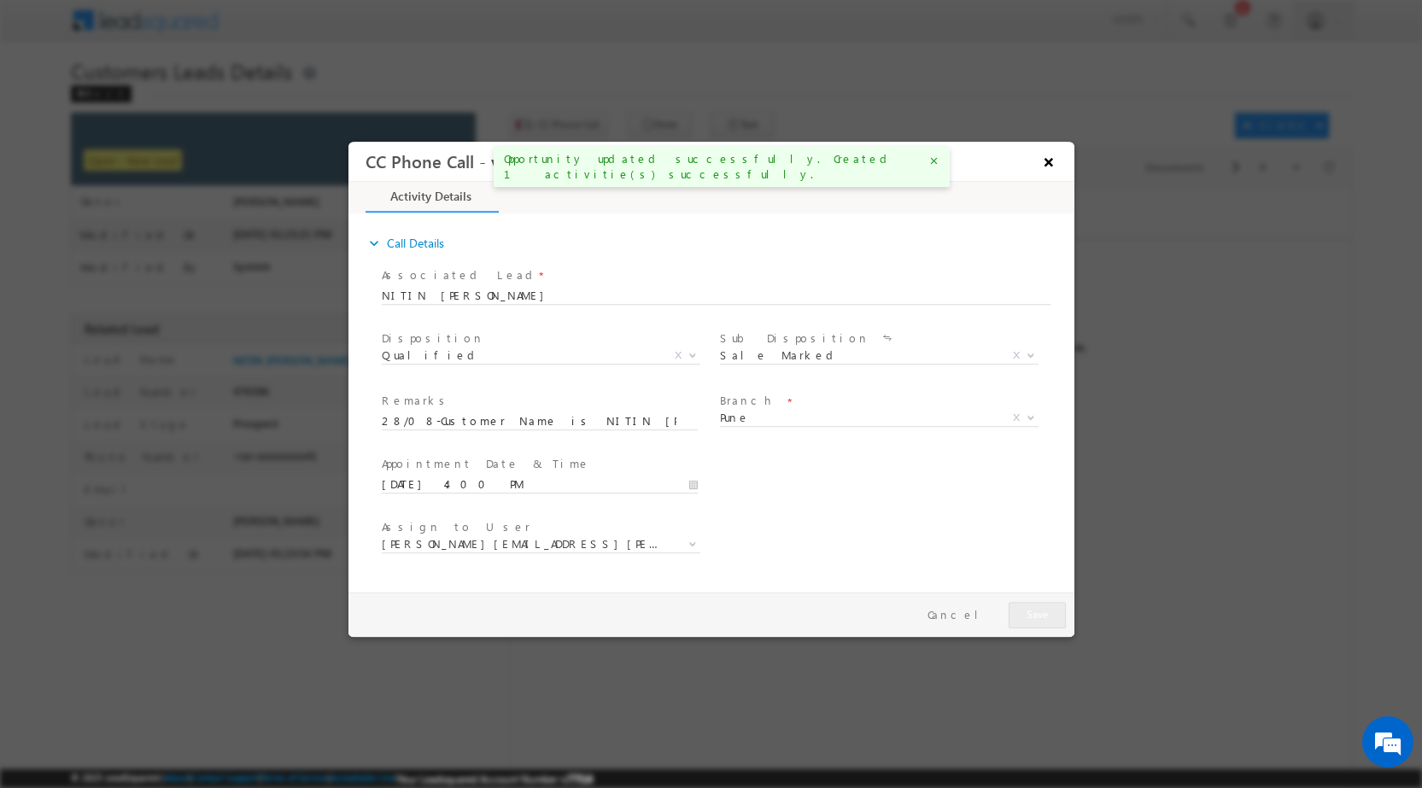
click at [1052, 158] on button "×" at bounding box center [1047, 161] width 29 height 32
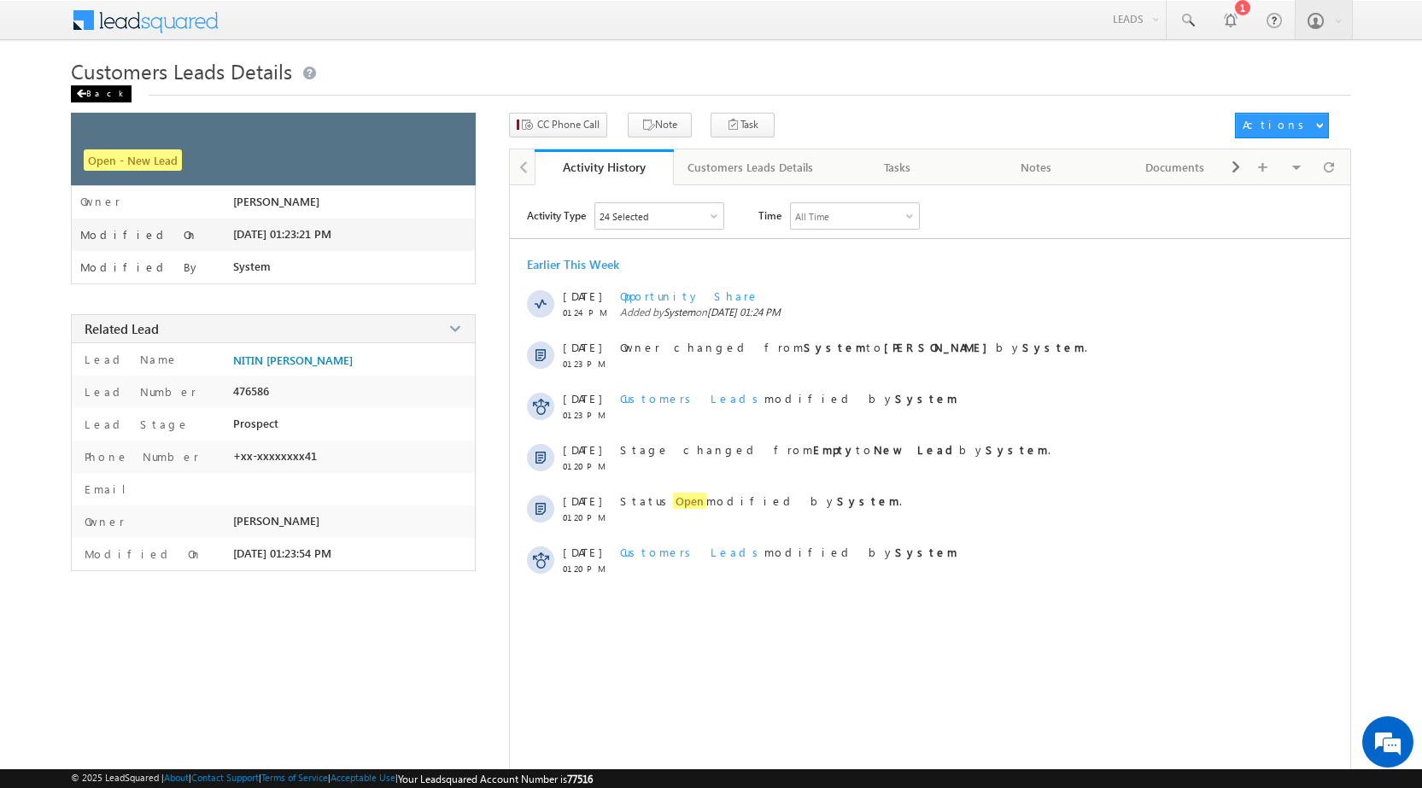
click at [108, 97] on div "Back" at bounding box center [101, 93] width 61 height 17
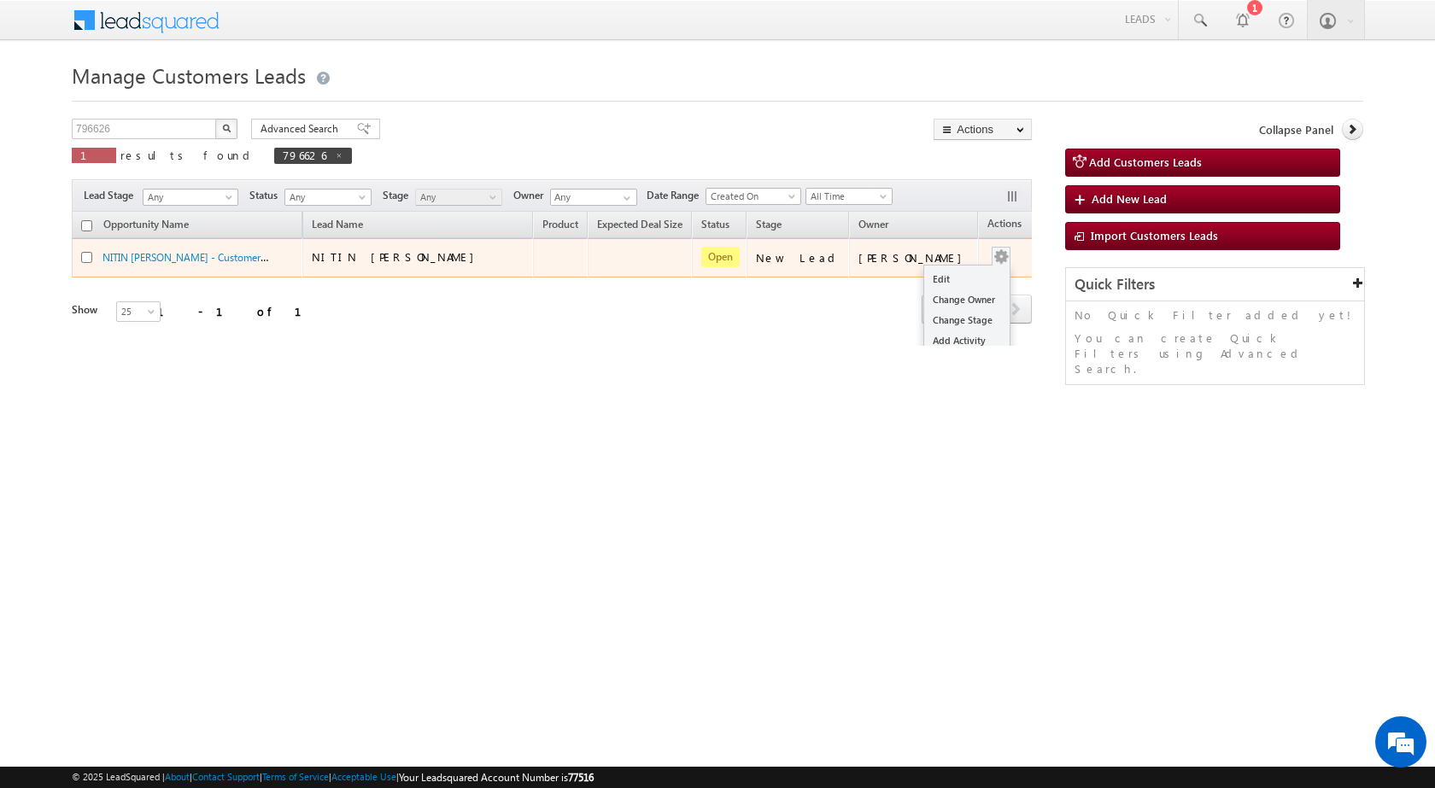
click at [992, 257] on button "button" at bounding box center [1000, 257] width 17 height 17
click at [924, 301] on link "Change Owner" at bounding box center [966, 300] width 85 height 20
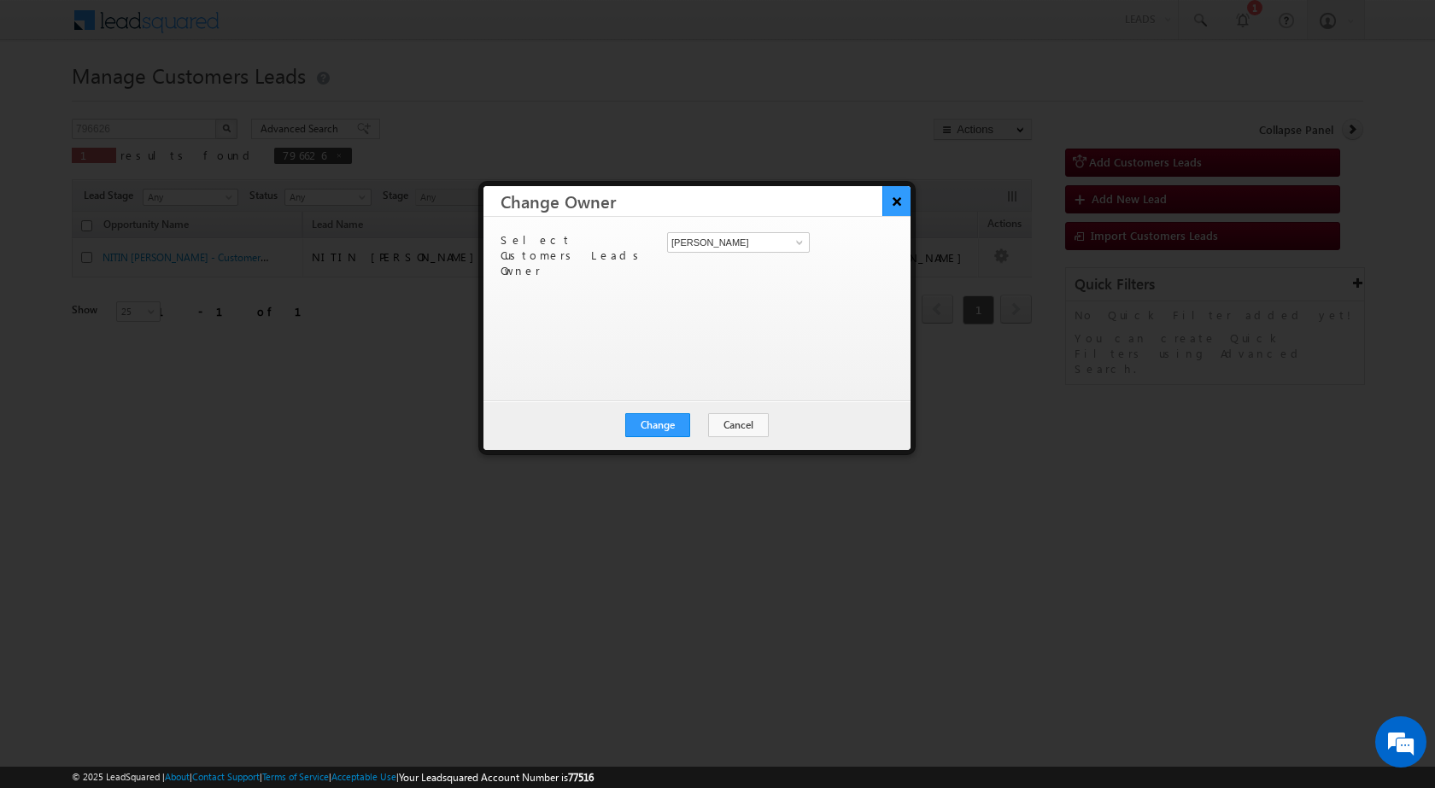
click at [895, 207] on button "×" at bounding box center [896, 201] width 28 height 30
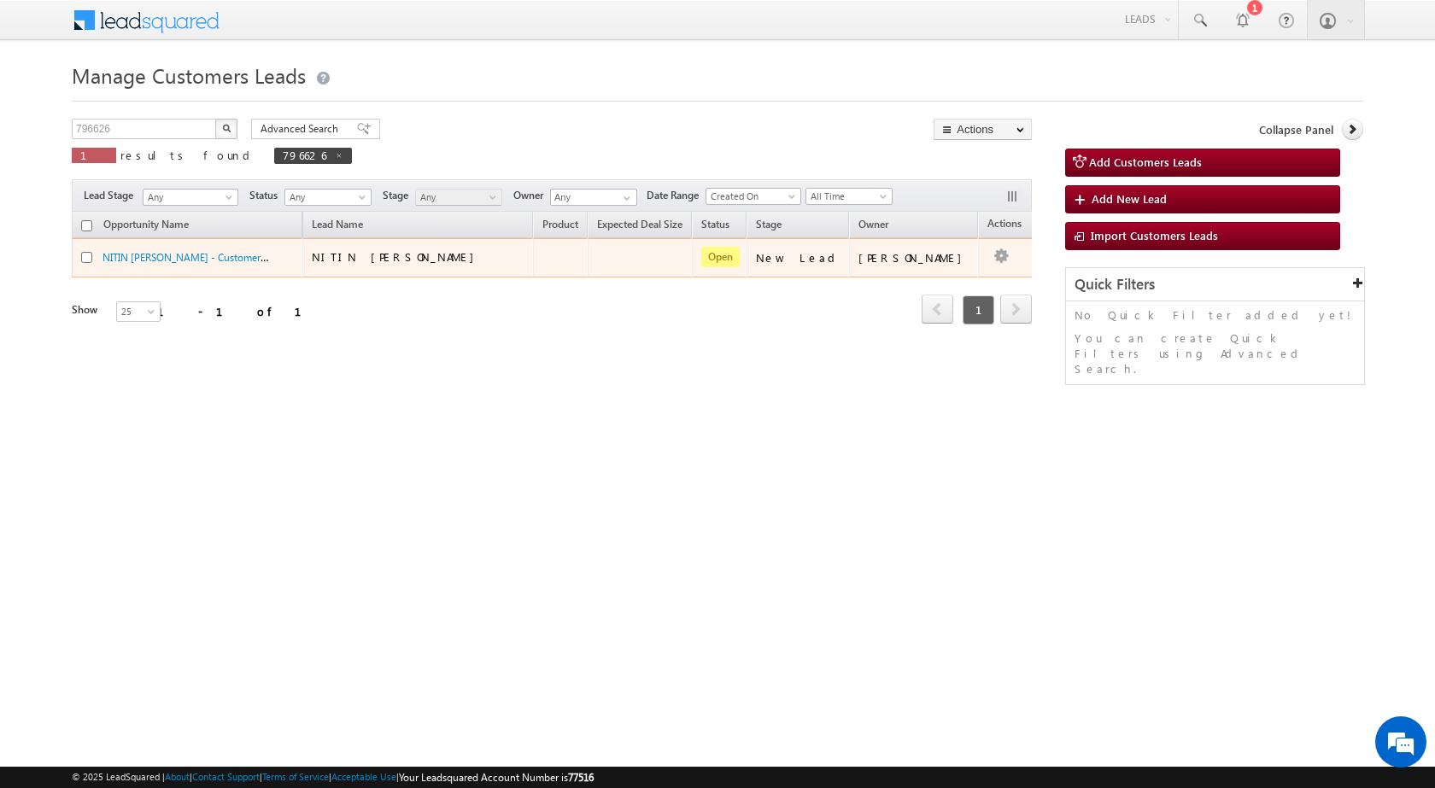
click at [986, 256] on td "Edit Change Owner Change Stage Add Activity Add Task Delete" at bounding box center [1013, 257] width 71 height 39
click at [945, 273] on link "Edit" at bounding box center [966, 279] width 85 height 20
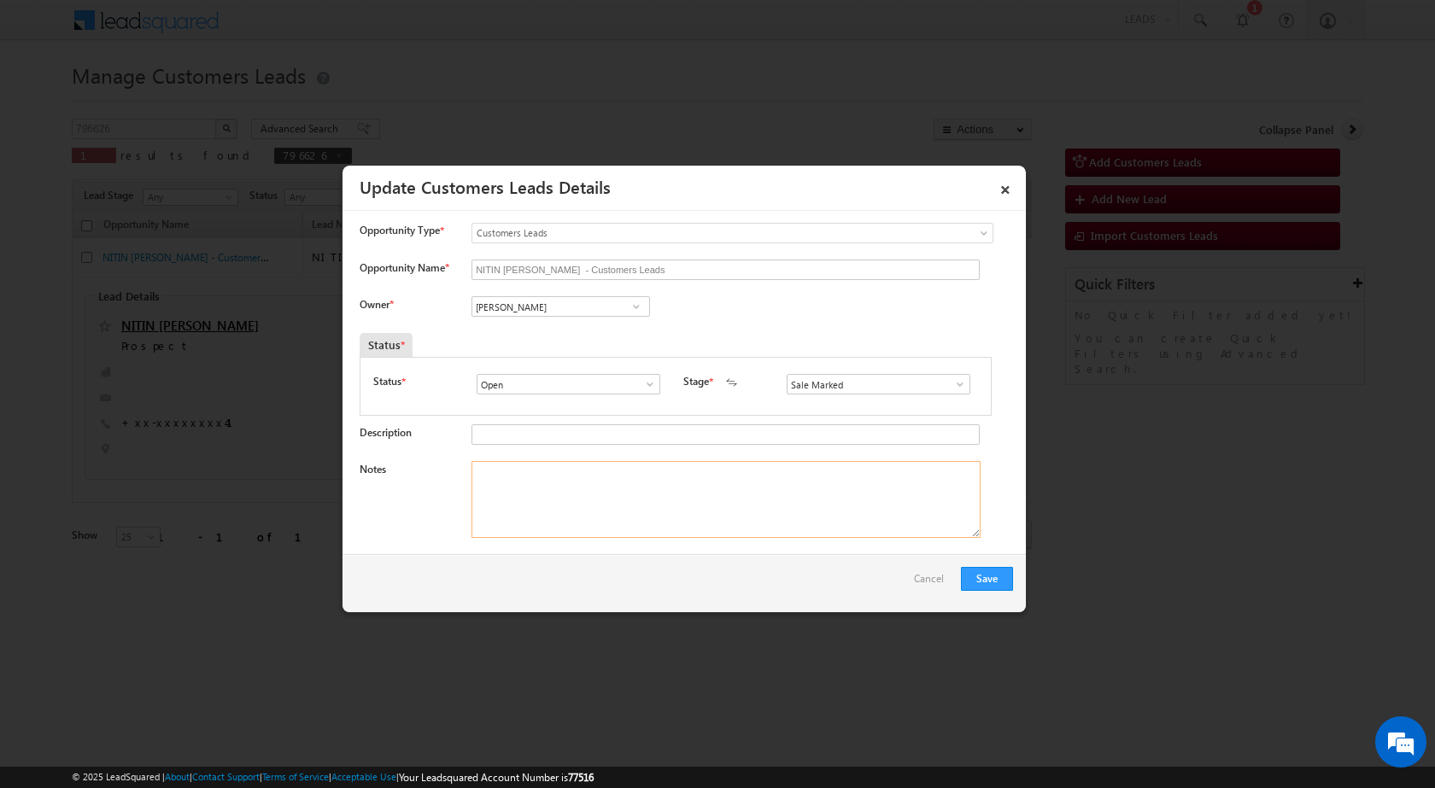
click at [582, 499] on textarea "Notes" at bounding box center [725, 499] width 509 height 77
paste textarea "28/08-Customer Name is NITIN [PERSON_NAME] Customer age is [DEMOGRAPHIC_DATA] y…"
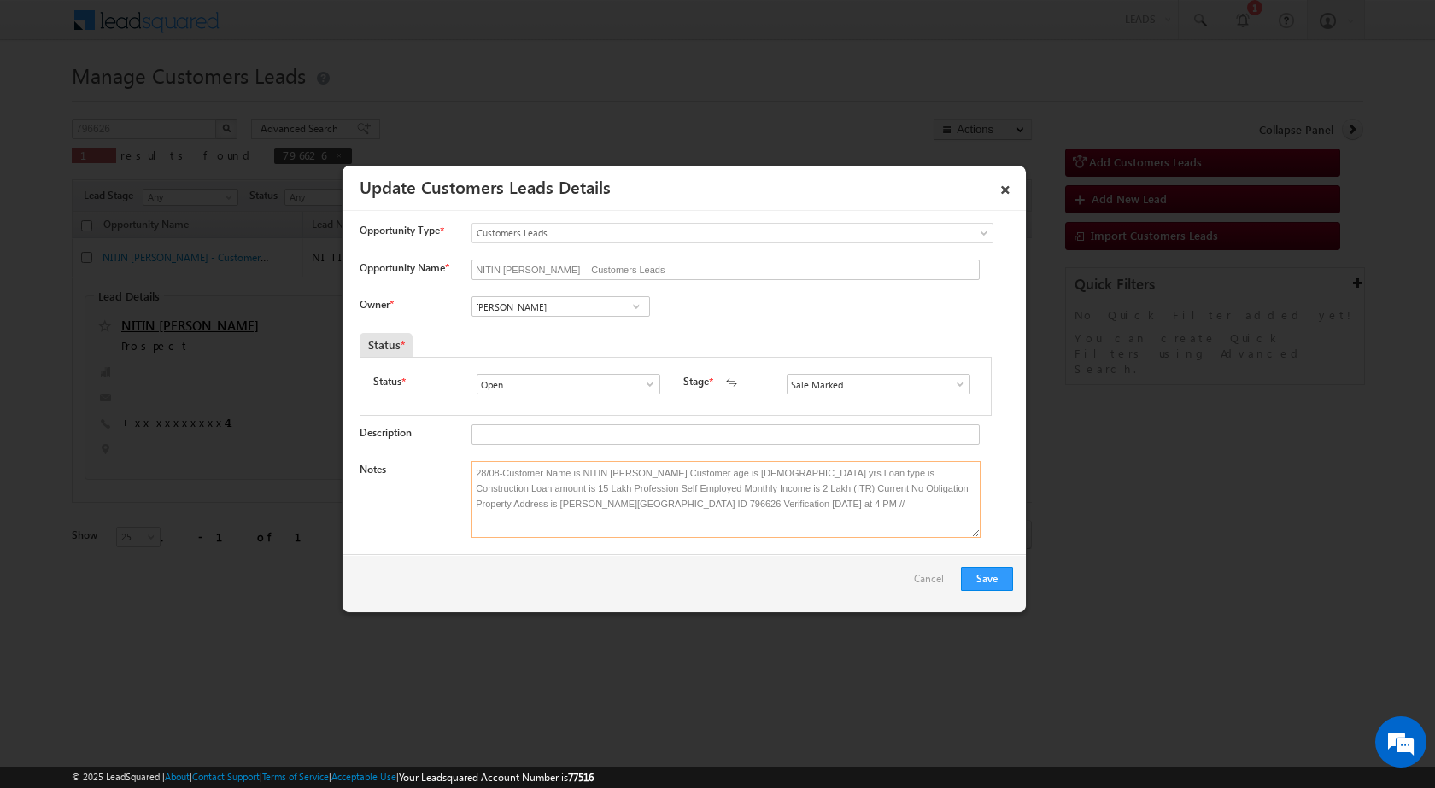
type textarea "28/08-Customer Name is NITIN [PERSON_NAME] Customer age is [DEMOGRAPHIC_DATA] y…"
click at [640, 305] on span at bounding box center [636, 307] width 17 height 14
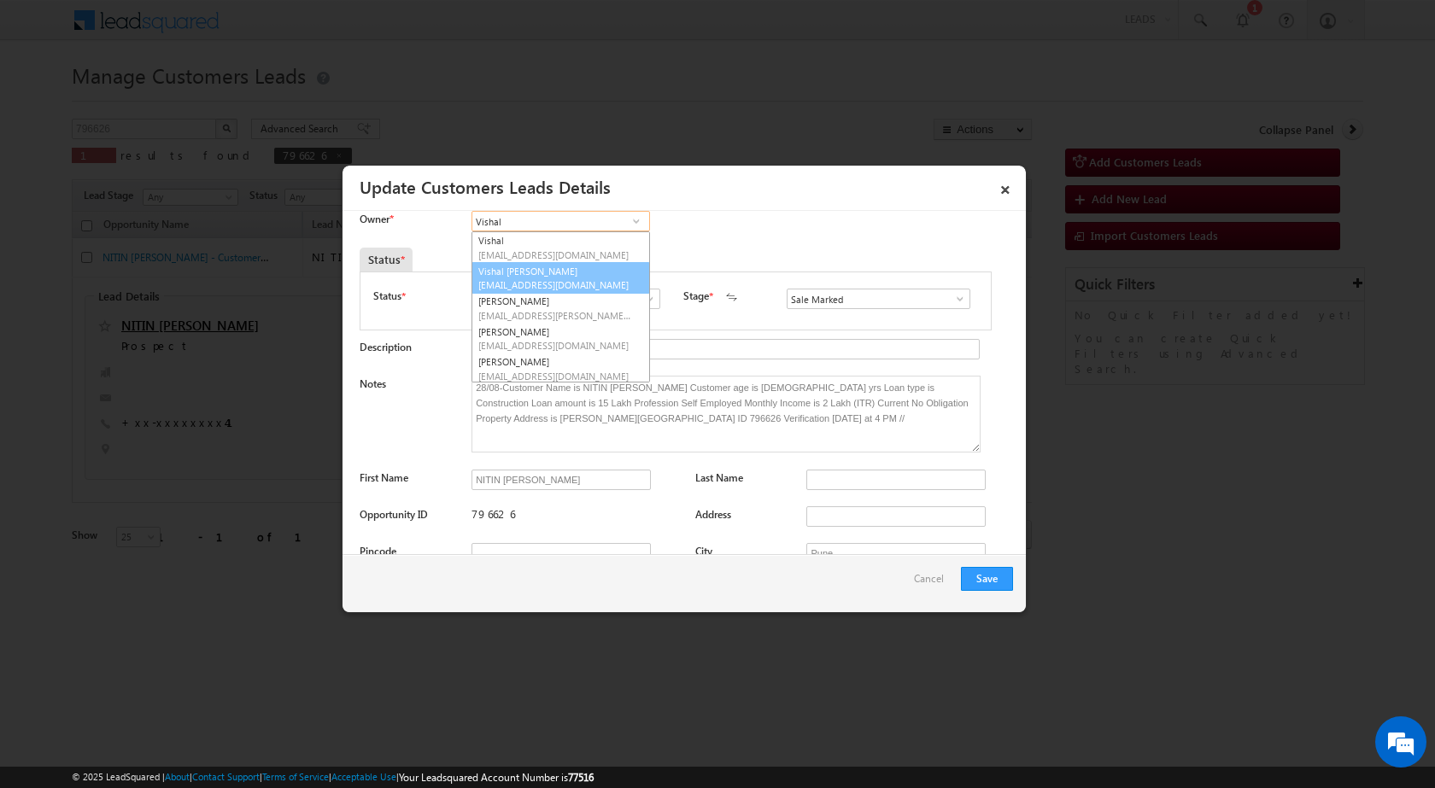
click at [551, 274] on link "Vishal [PERSON_NAME] [EMAIL_ADDRESS][DOMAIN_NAME]" at bounding box center [560, 278] width 178 height 32
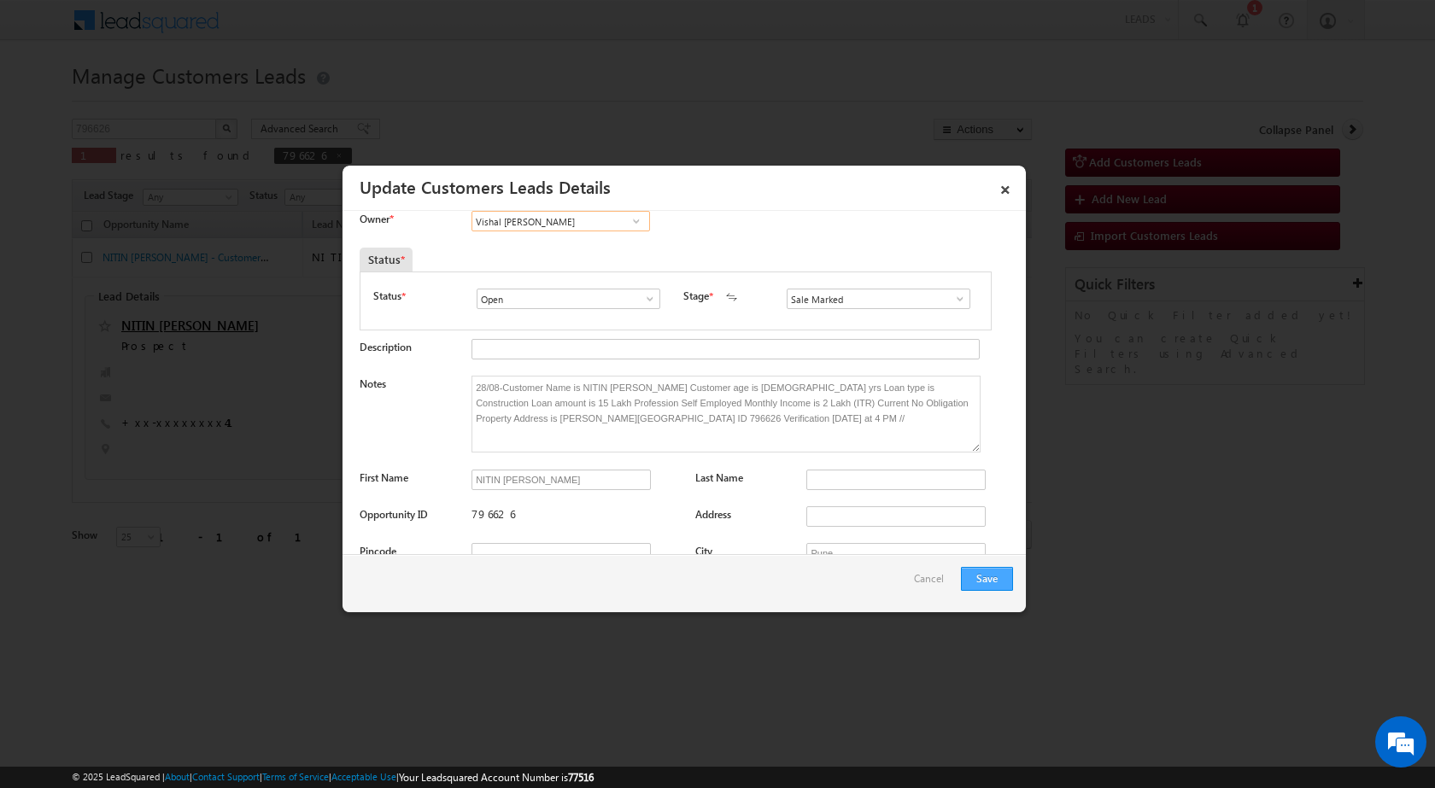
type input "Vishal [PERSON_NAME]"
click at [1005, 582] on button "Save" at bounding box center [987, 579] width 52 height 24
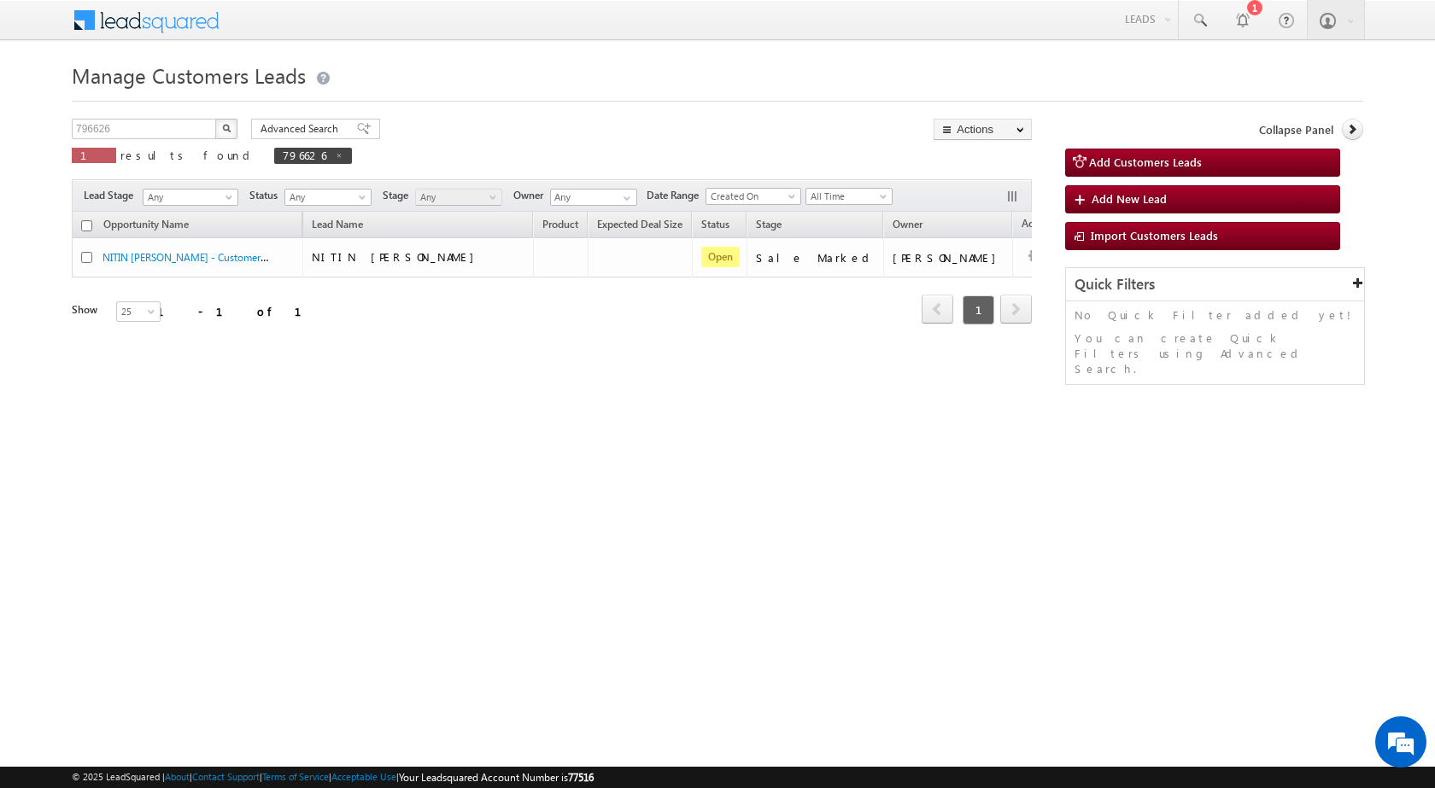
click at [835, 335] on div "Opportunity Name Lead Name Product Expected Deal Size Status Stage Owner Action…" at bounding box center [552, 279] width 960 height 134
